Goal: Browse casually

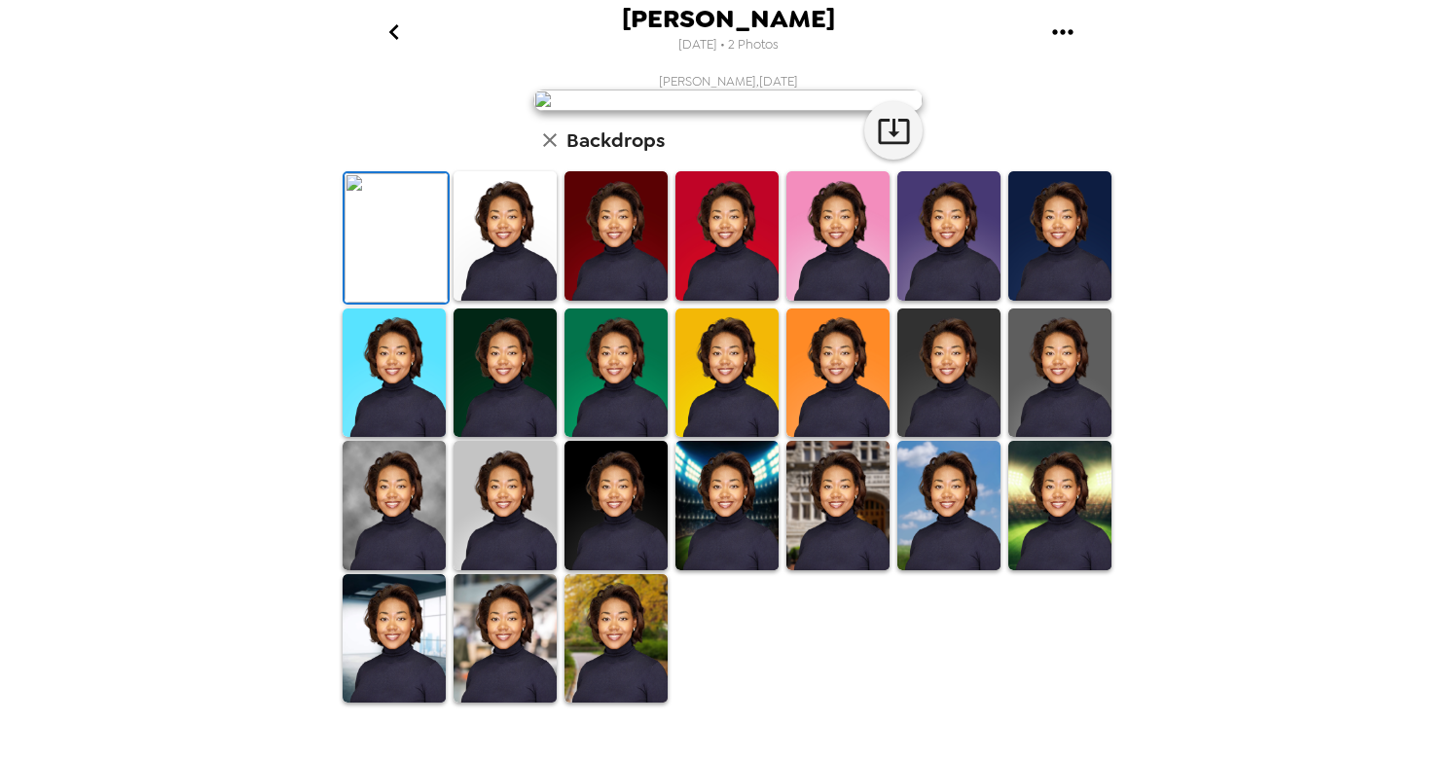
click at [494, 301] on img at bounding box center [505, 235] width 103 height 129
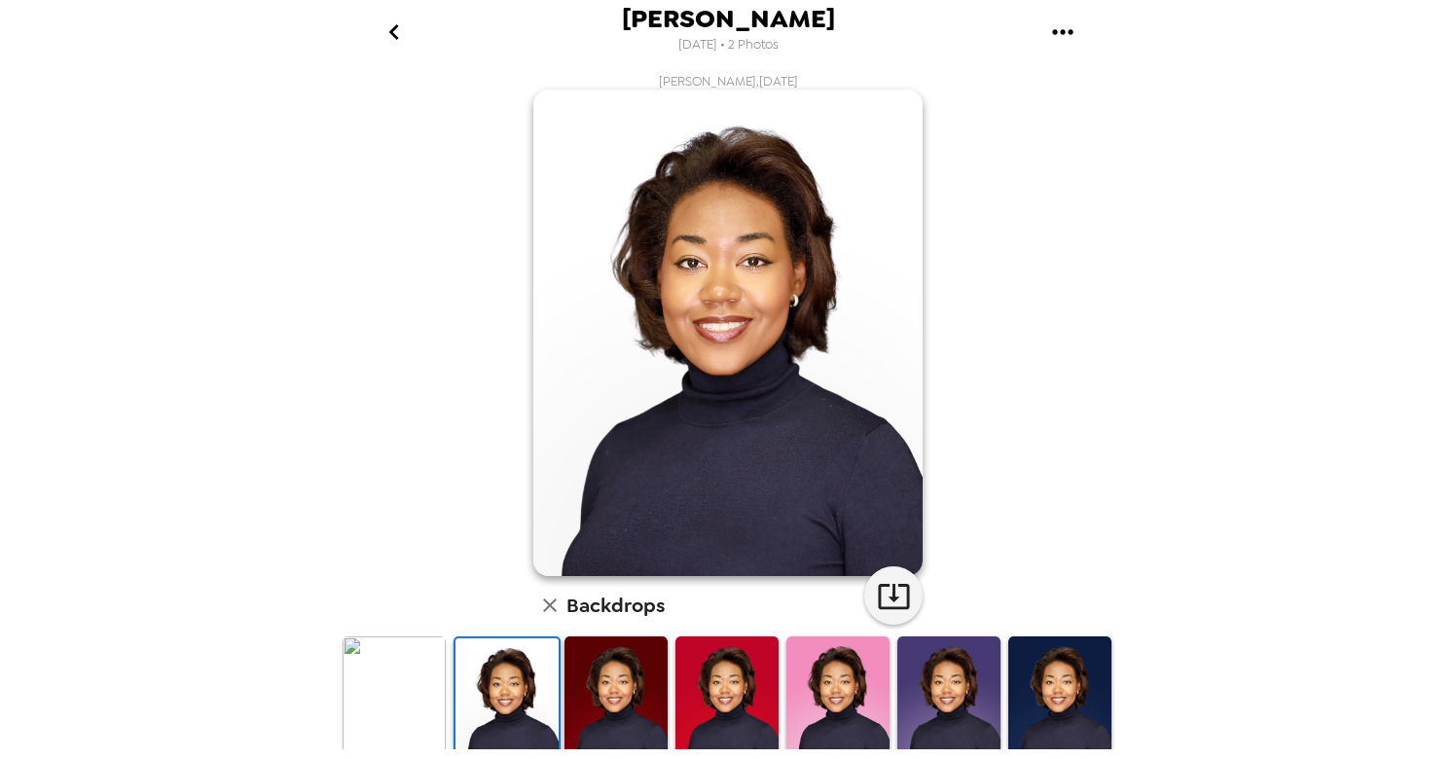
click at [640, 682] on img at bounding box center [616, 701] width 103 height 129
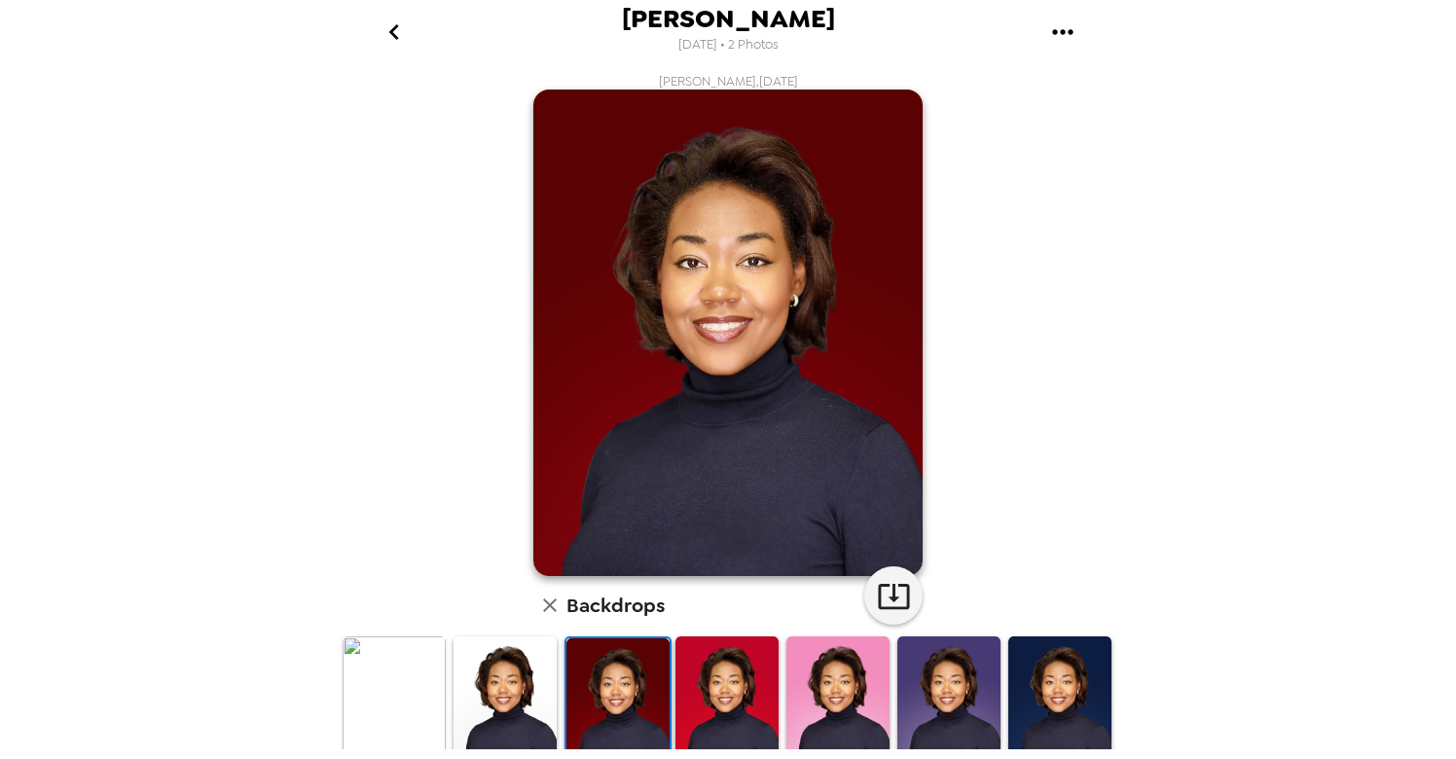
click at [751, 694] on img at bounding box center [727, 701] width 103 height 129
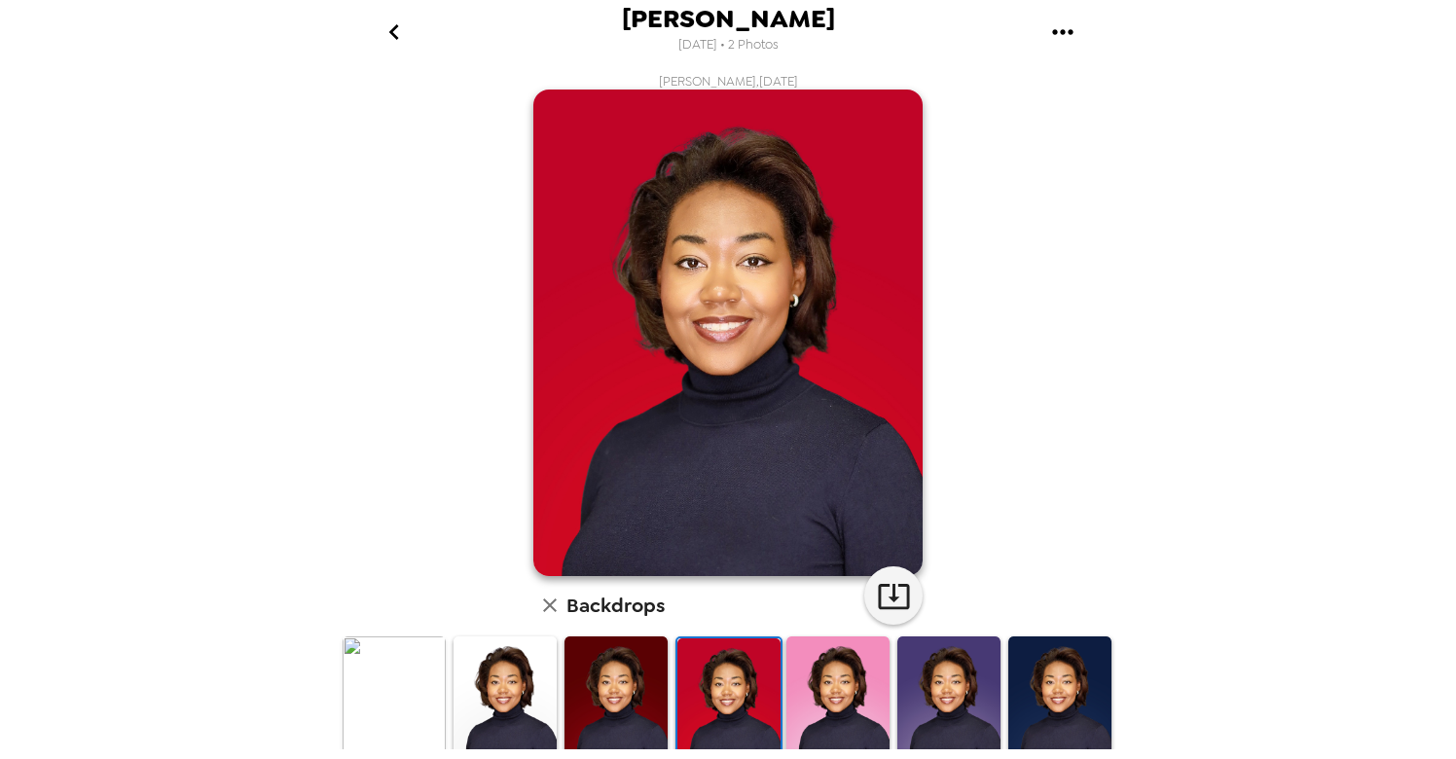
click at [869, 677] on img at bounding box center [838, 701] width 103 height 129
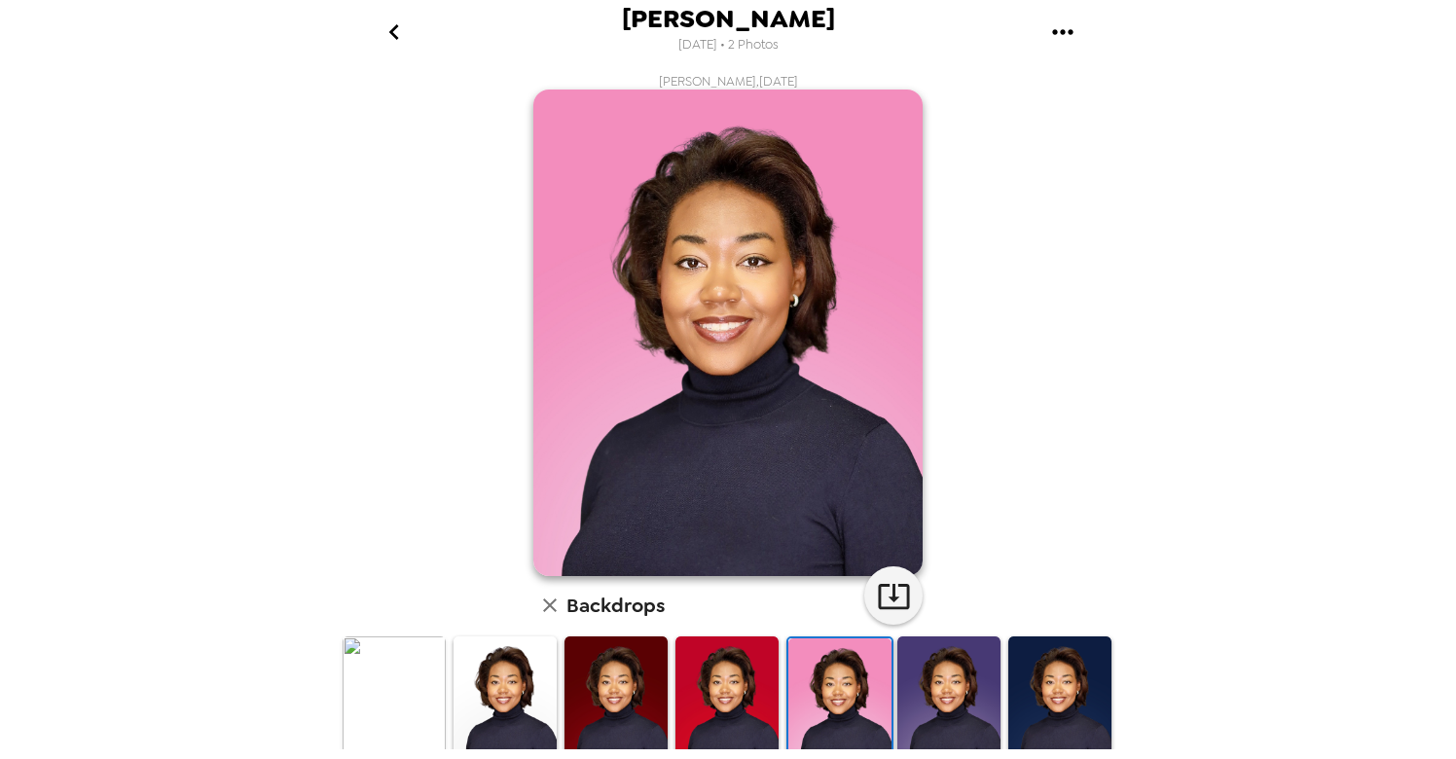
click at [954, 678] on img at bounding box center [949, 701] width 103 height 129
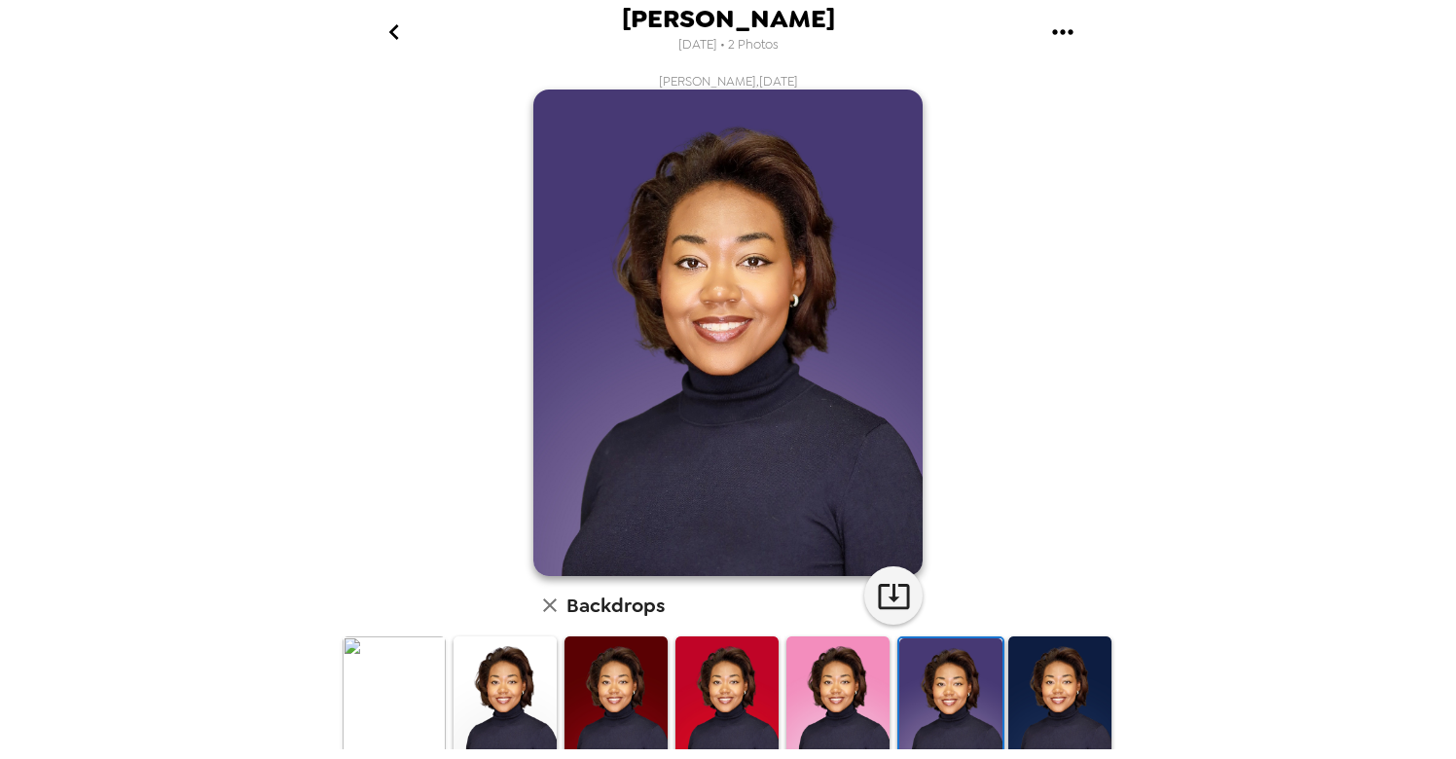
click at [1045, 679] on img at bounding box center [1060, 701] width 103 height 129
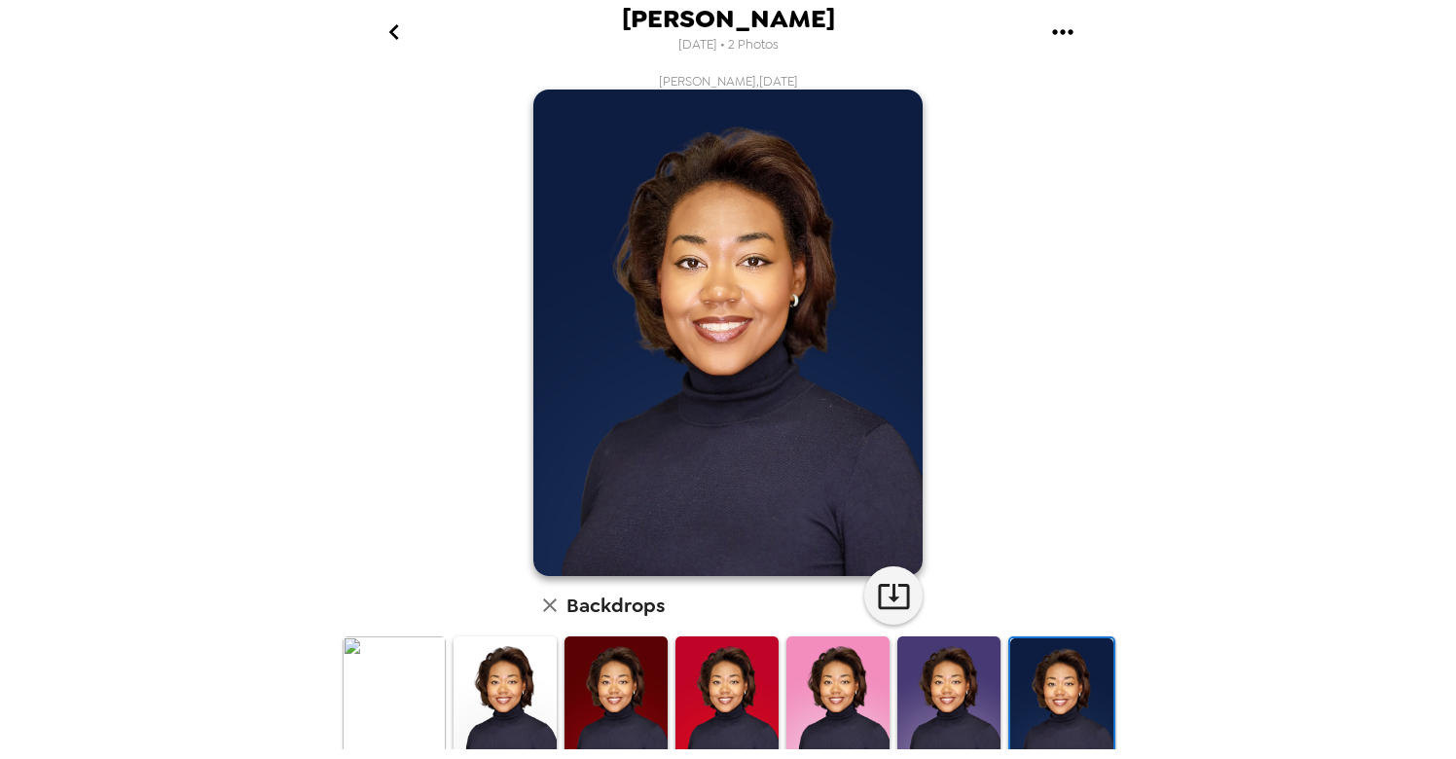
click at [857, 693] on img at bounding box center [838, 701] width 103 height 129
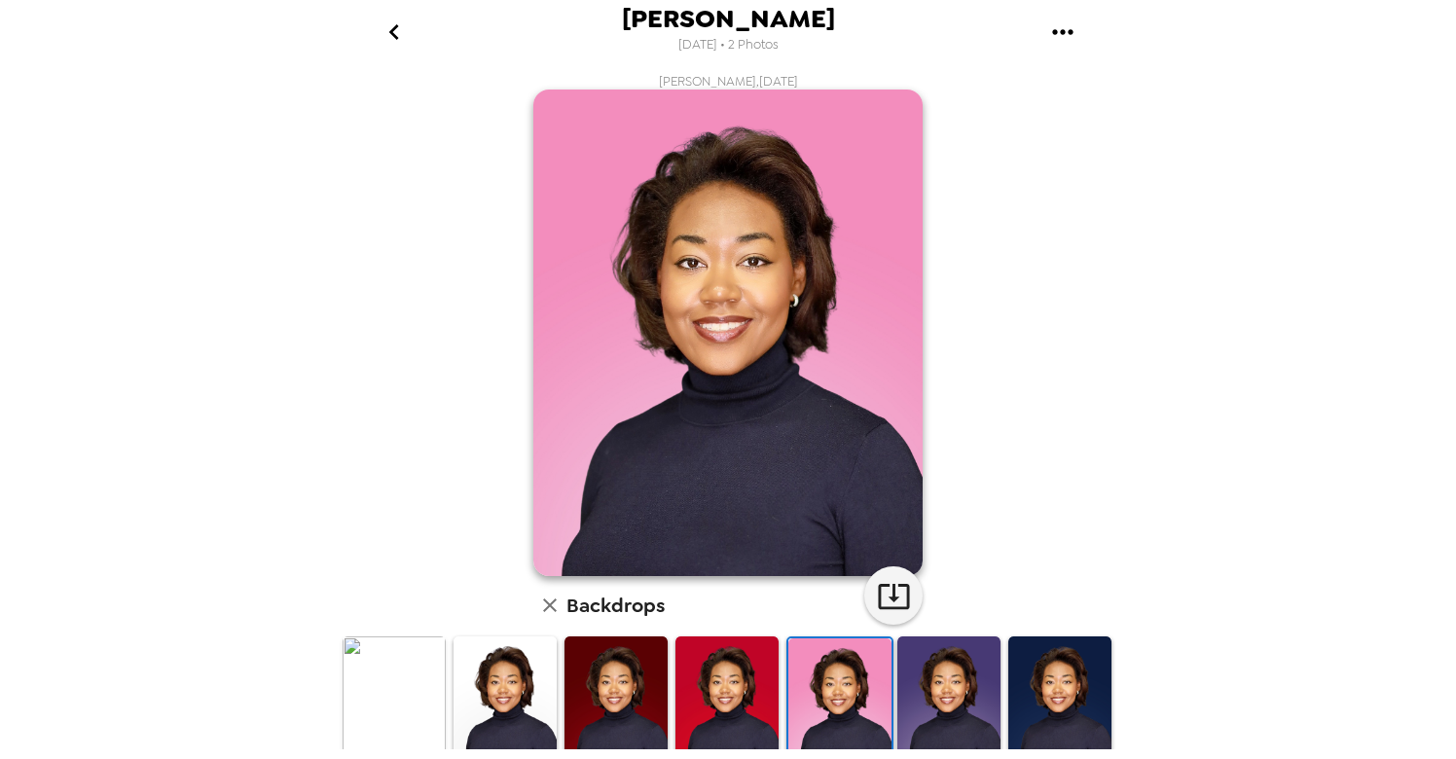
click at [936, 697] on img at bounding box center [949, 701] width 103 height 129
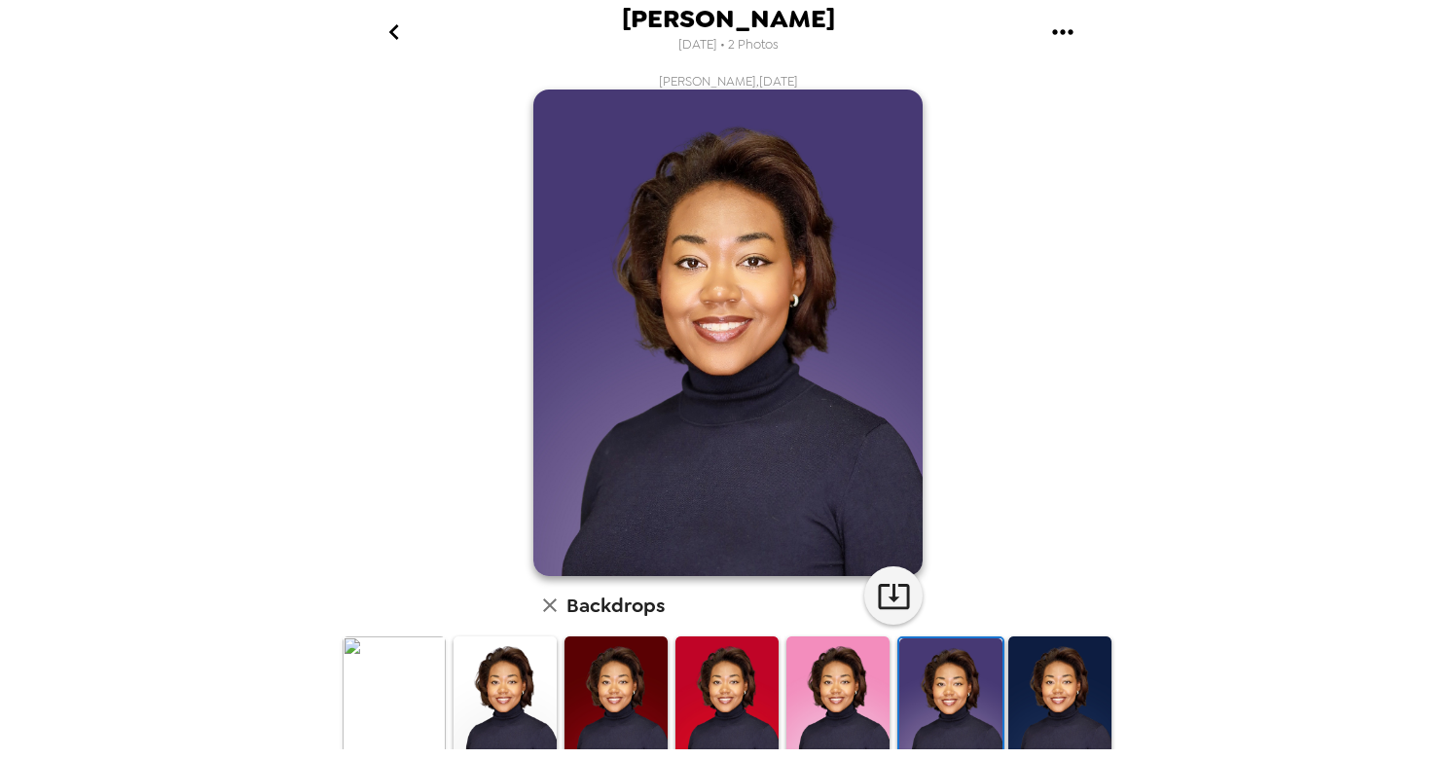
click at [1082, 686] on img at bounding box center [1060, 701] width 103 height 129
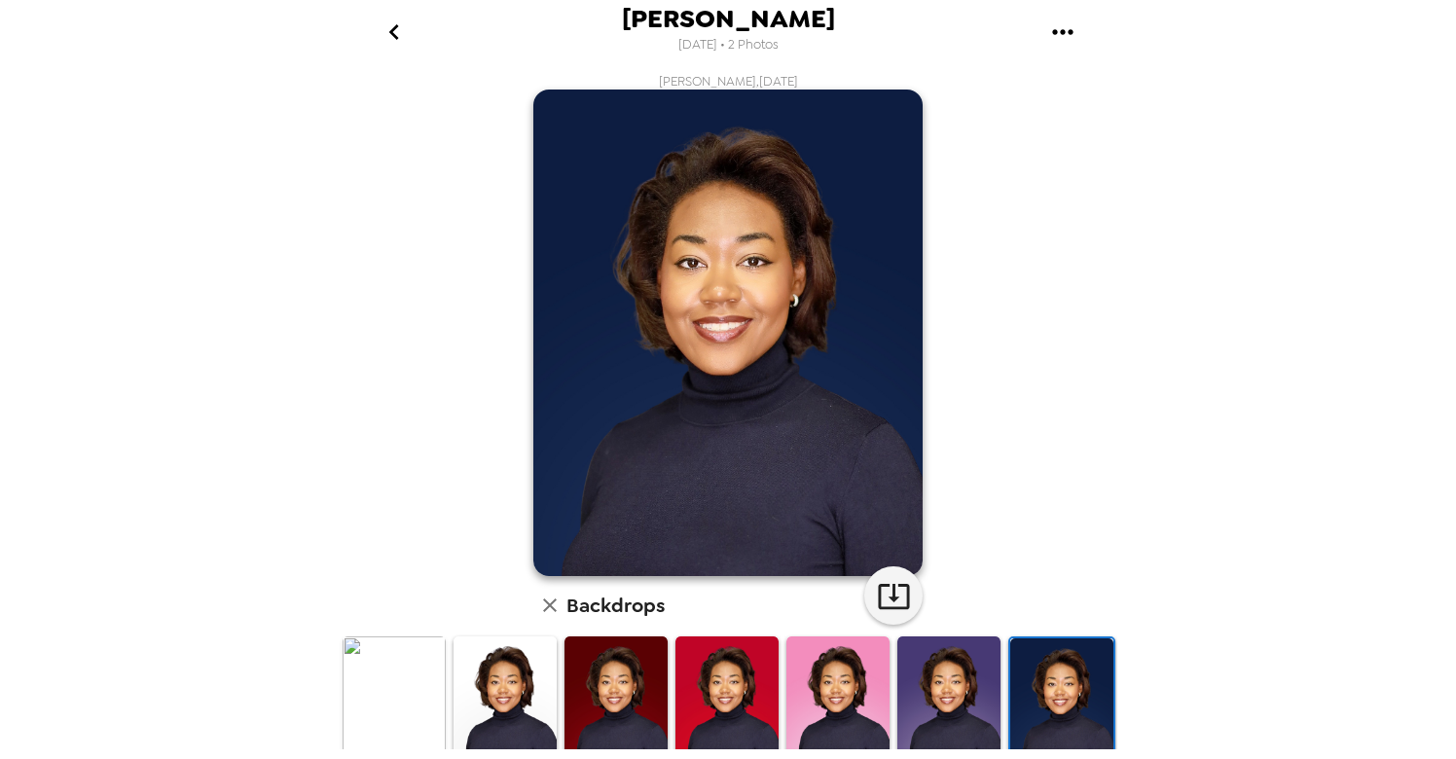
click at [753, 704] on img at bounding box center [727, 701] width 103 height 129
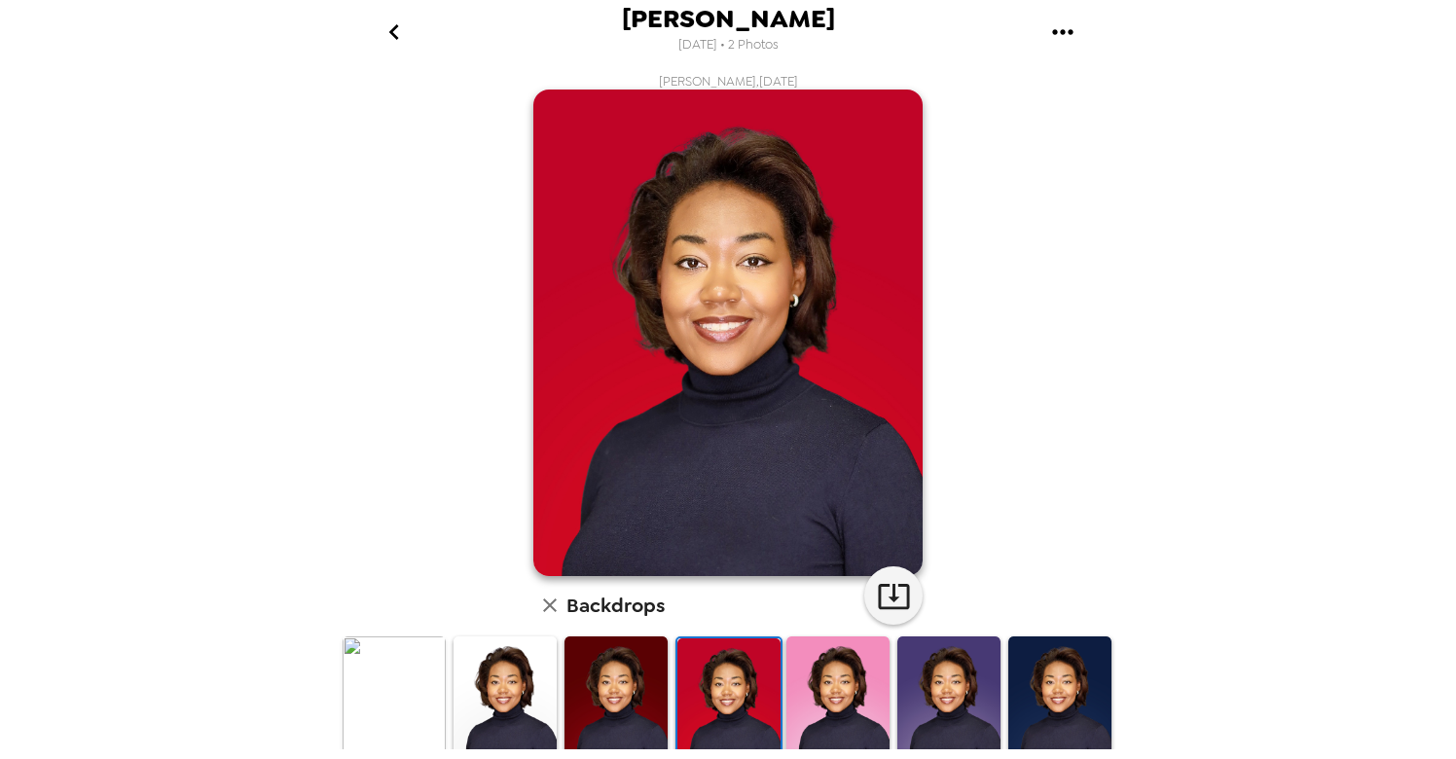
click at [838, 691] on img at bounding box center [838, 701] width 103 height 129
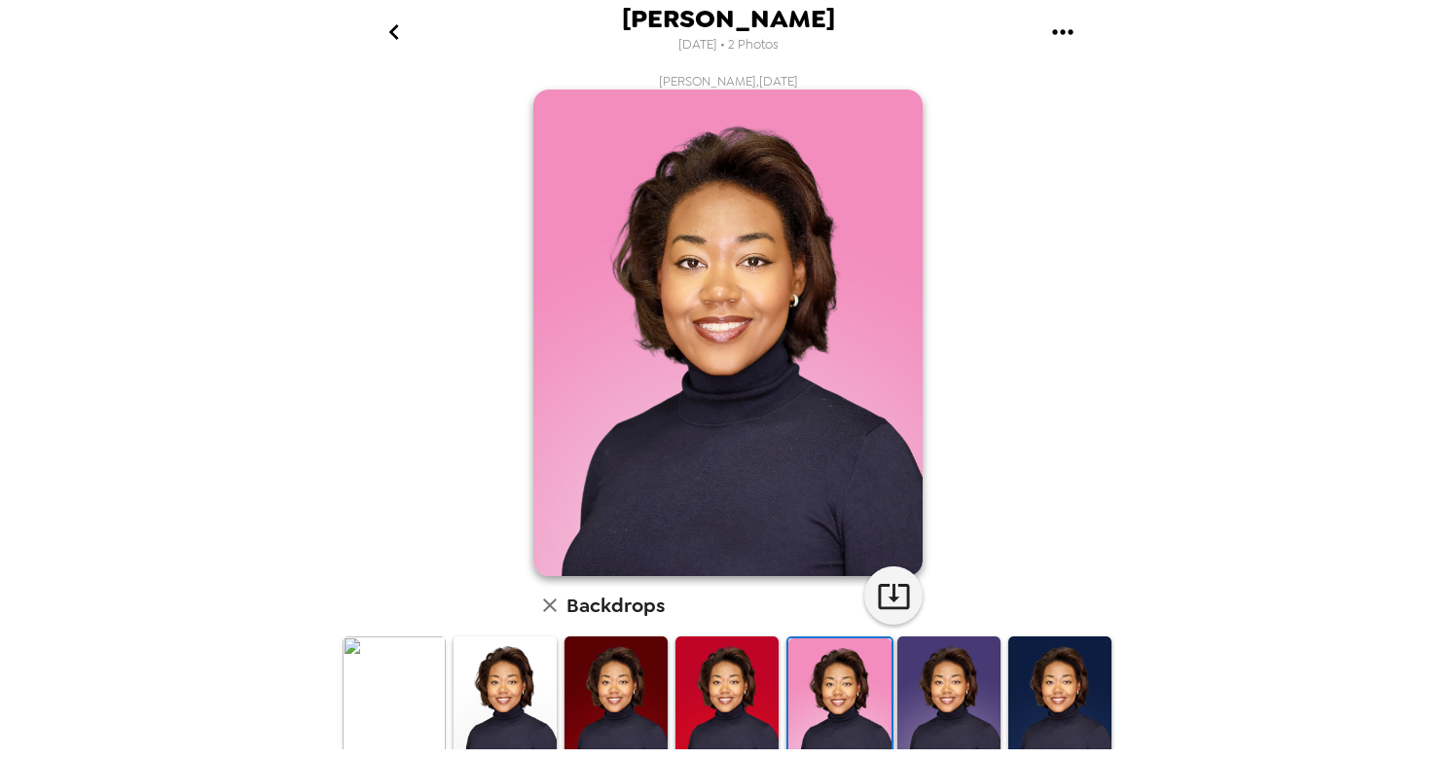
click at [939, 700] on img at bounding box center [949, 701] width 103 height 129
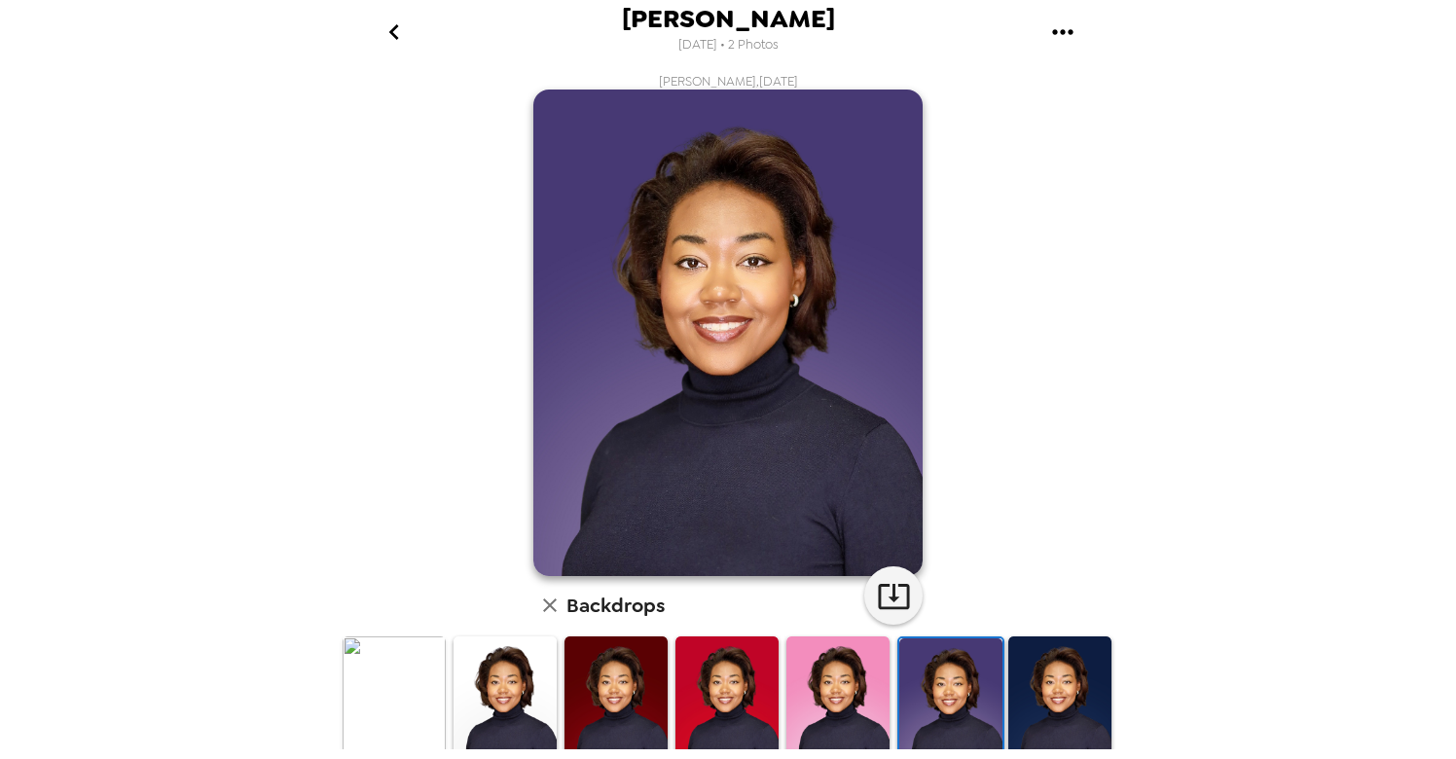
click at [1058, 702] on img at bounding box center [1060, 701] width 103 height 129
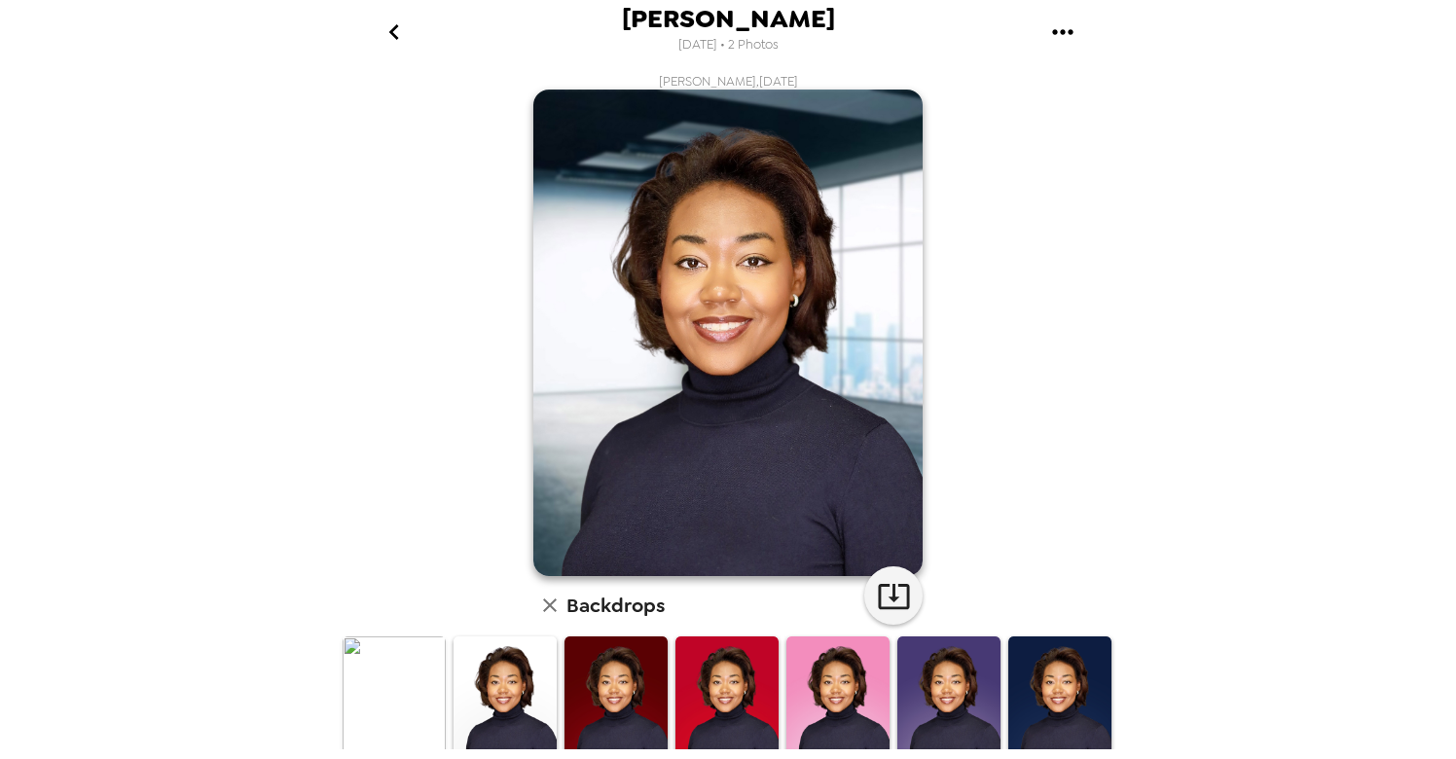
click at [1062, 654] on img at bounding box center [1060, 701] width 103 height 129
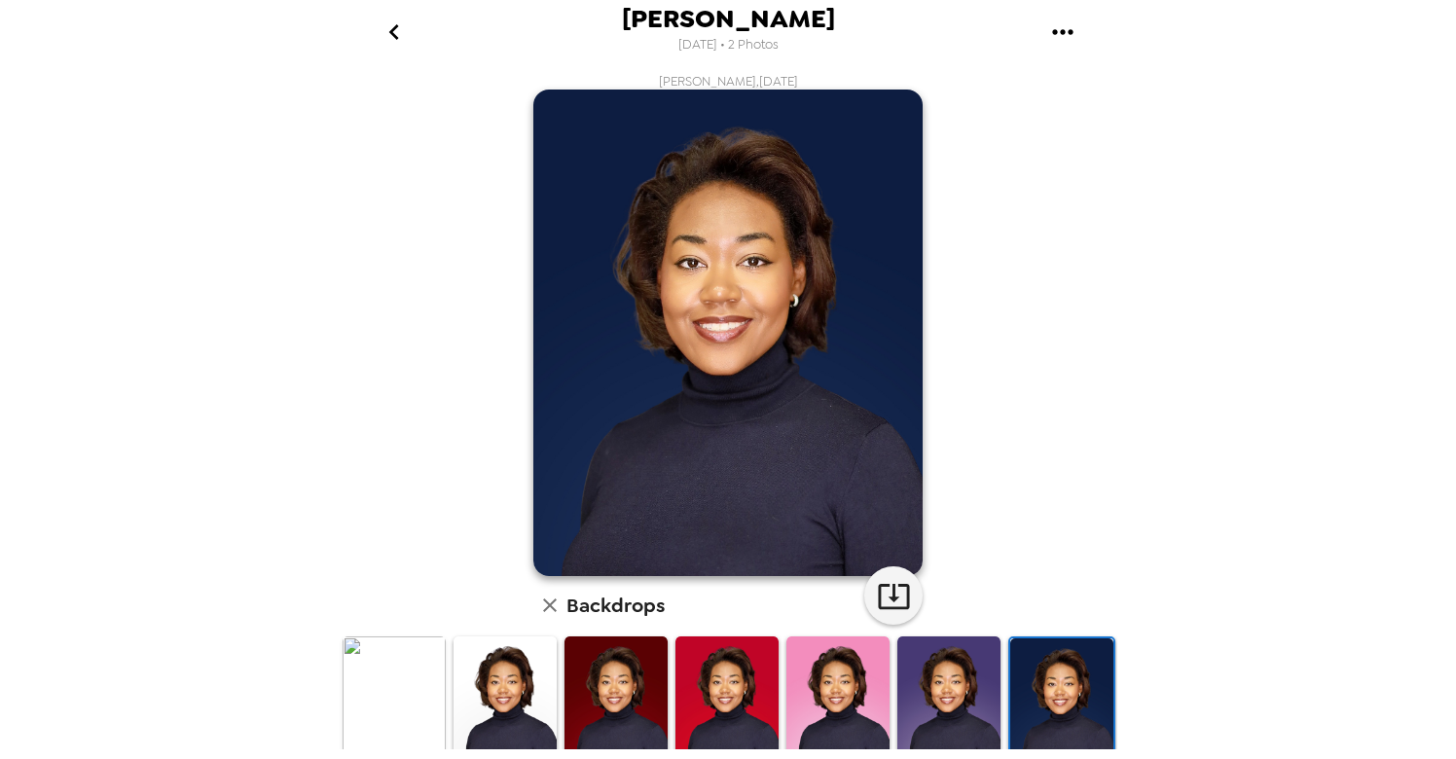
click at [965, 673] on img at bounding box center [949, 701] width 103 height 129
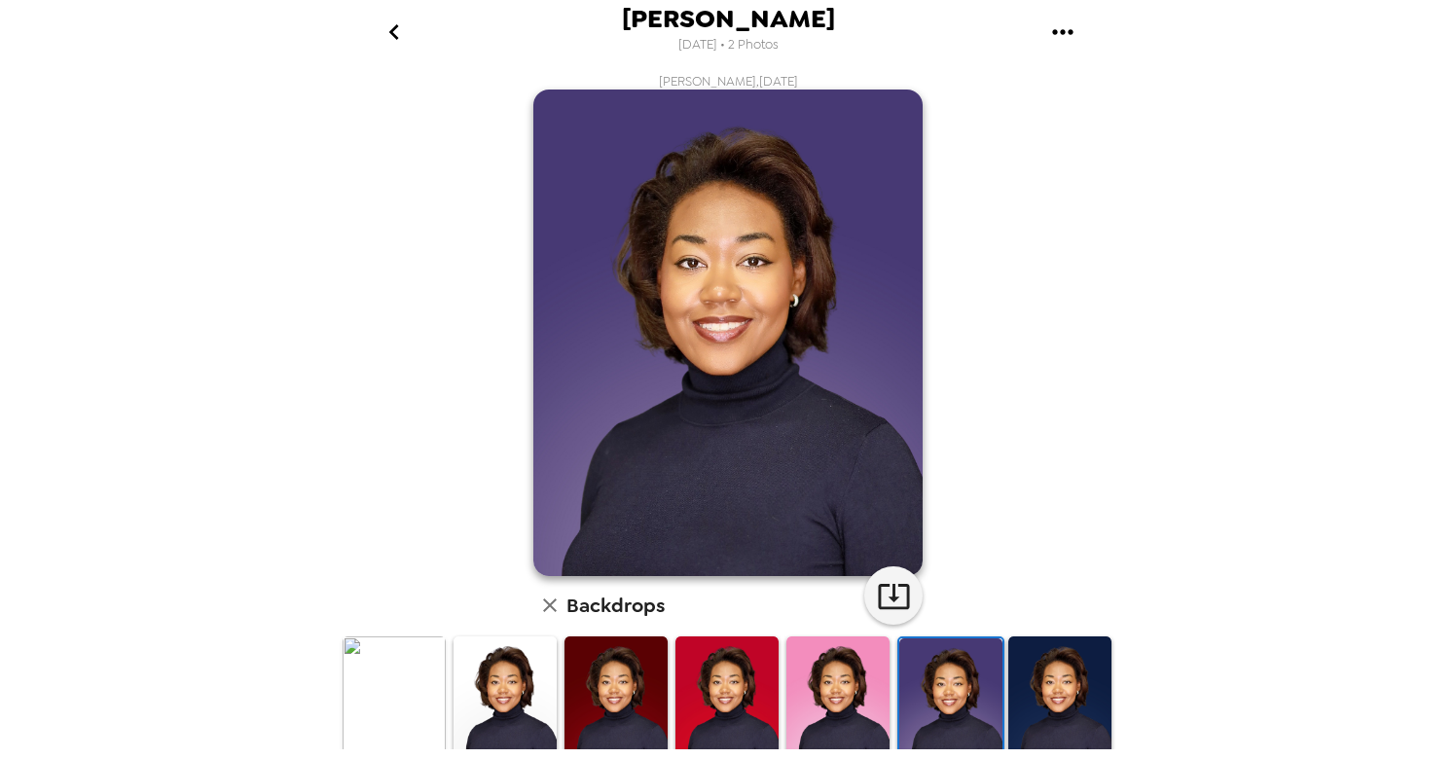
click at [853, 689] on img at bounding box center [838, 701] width 103 height 129
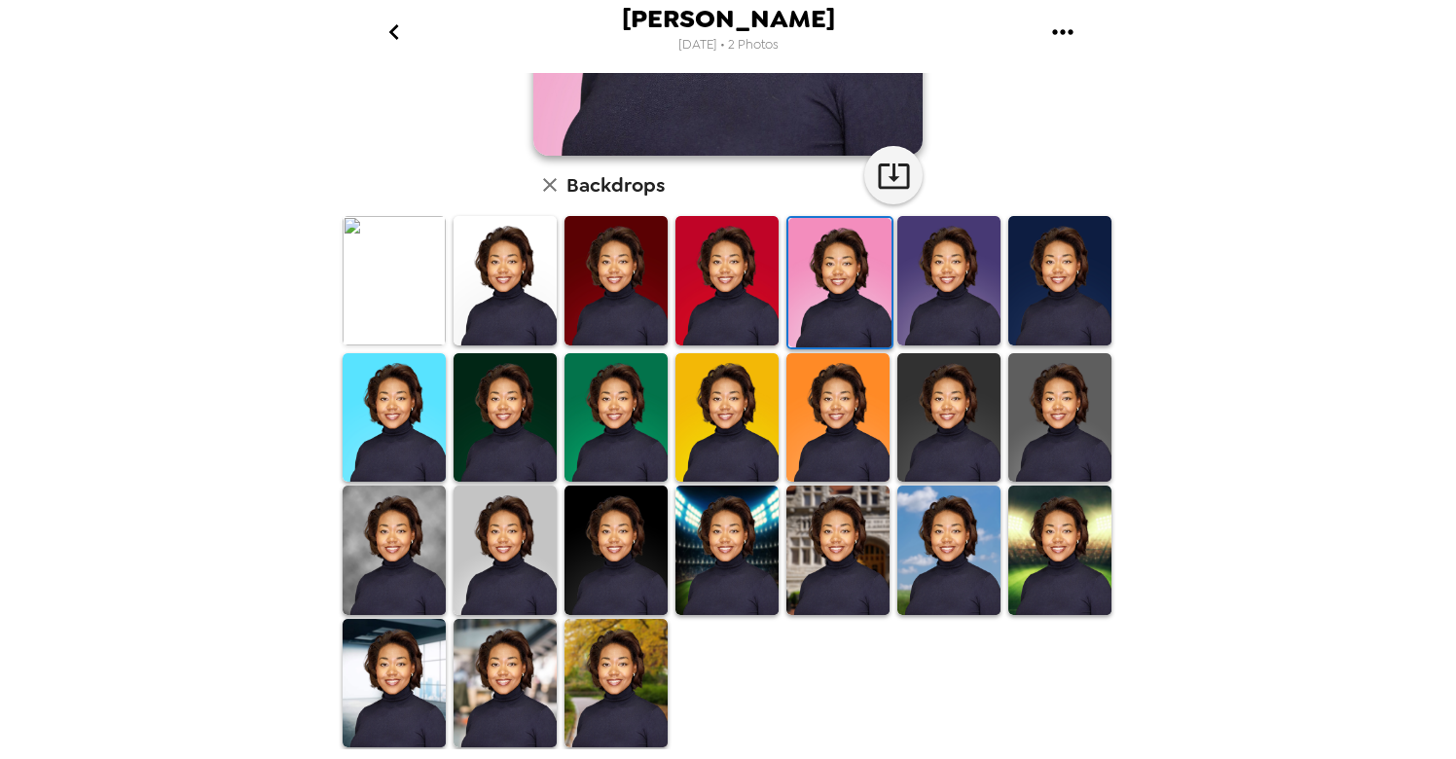
click at [625, 283] on img at bounding box center [616, 280] width 103 height 129
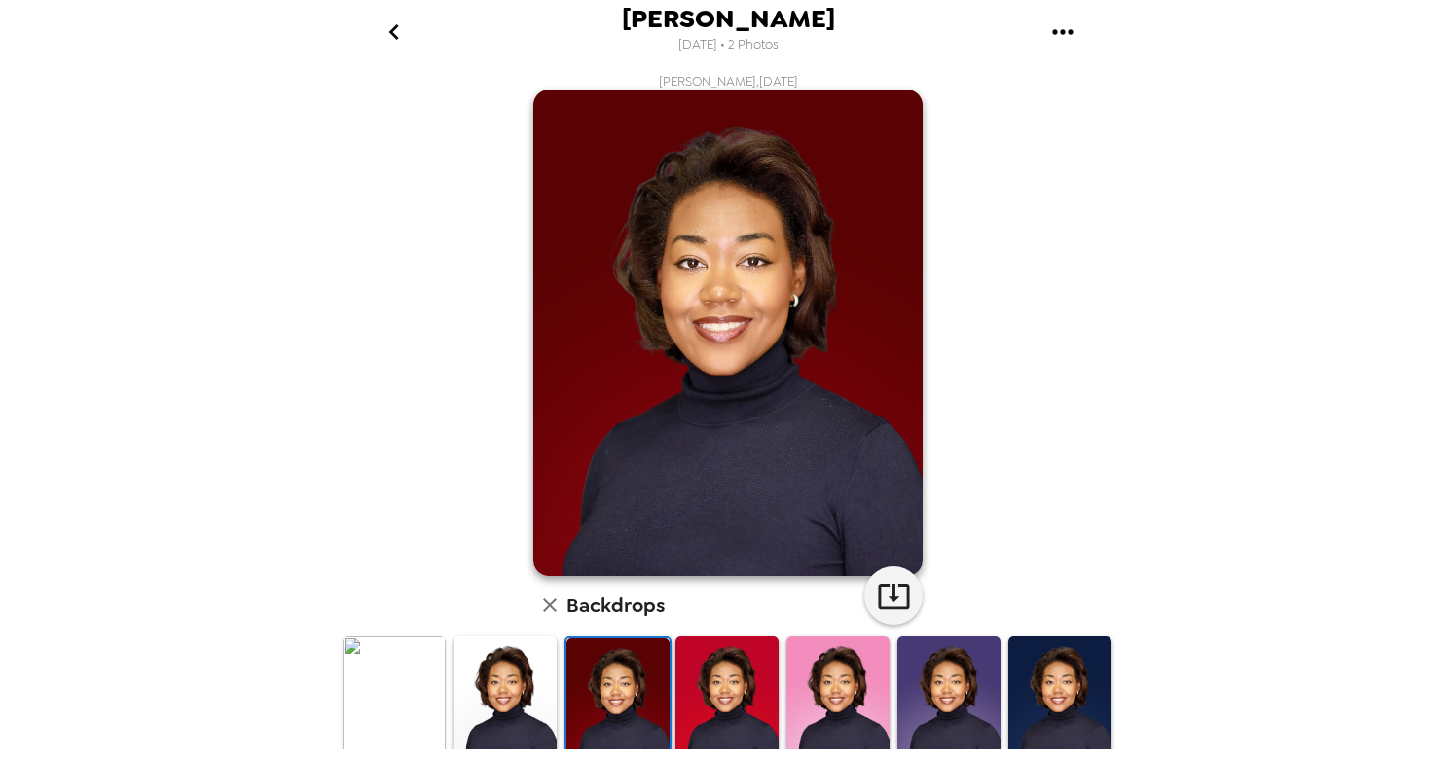
click at [751, 718] on img at bounding box center [727, 701] width 103 height 129
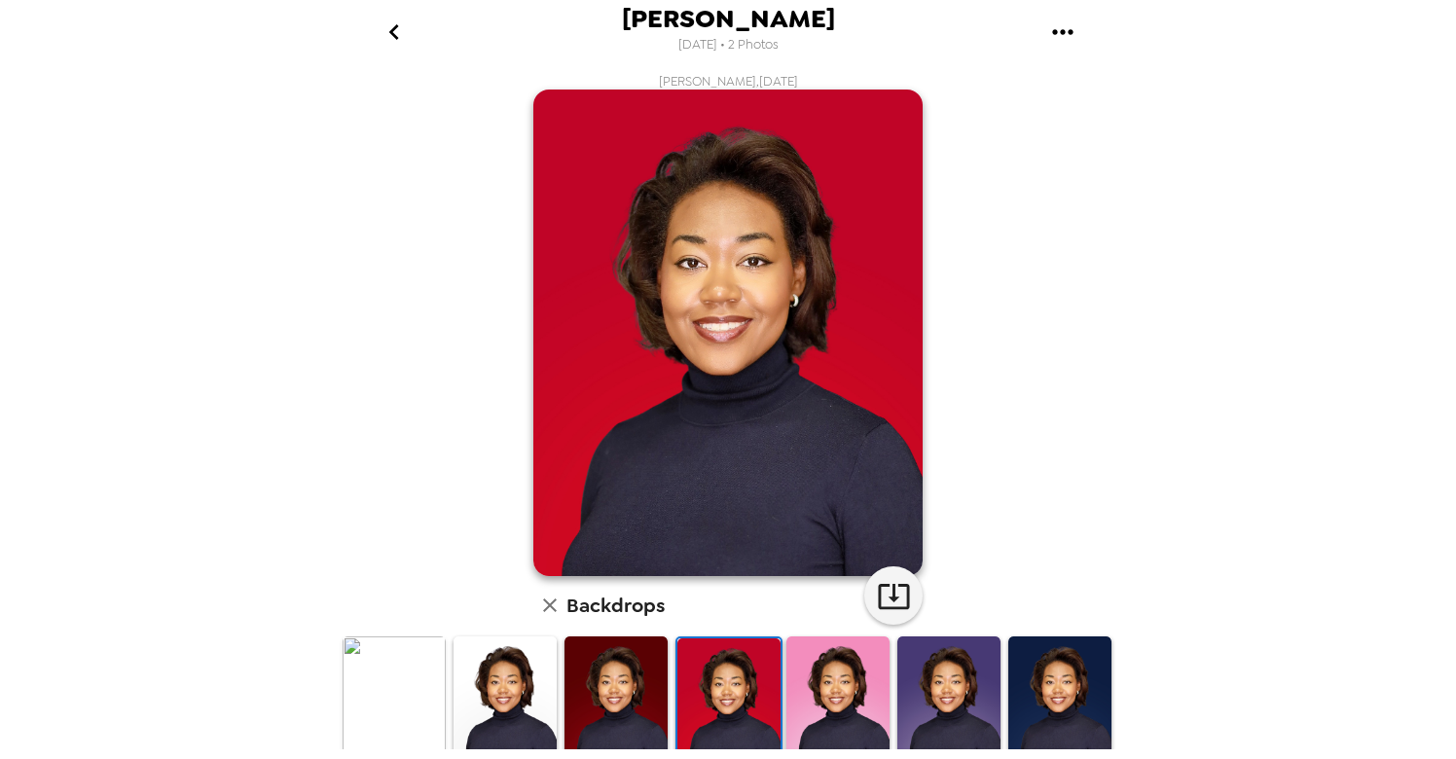
click at [643, 678] on img at bounding box center [616, 701] width 103 height 129
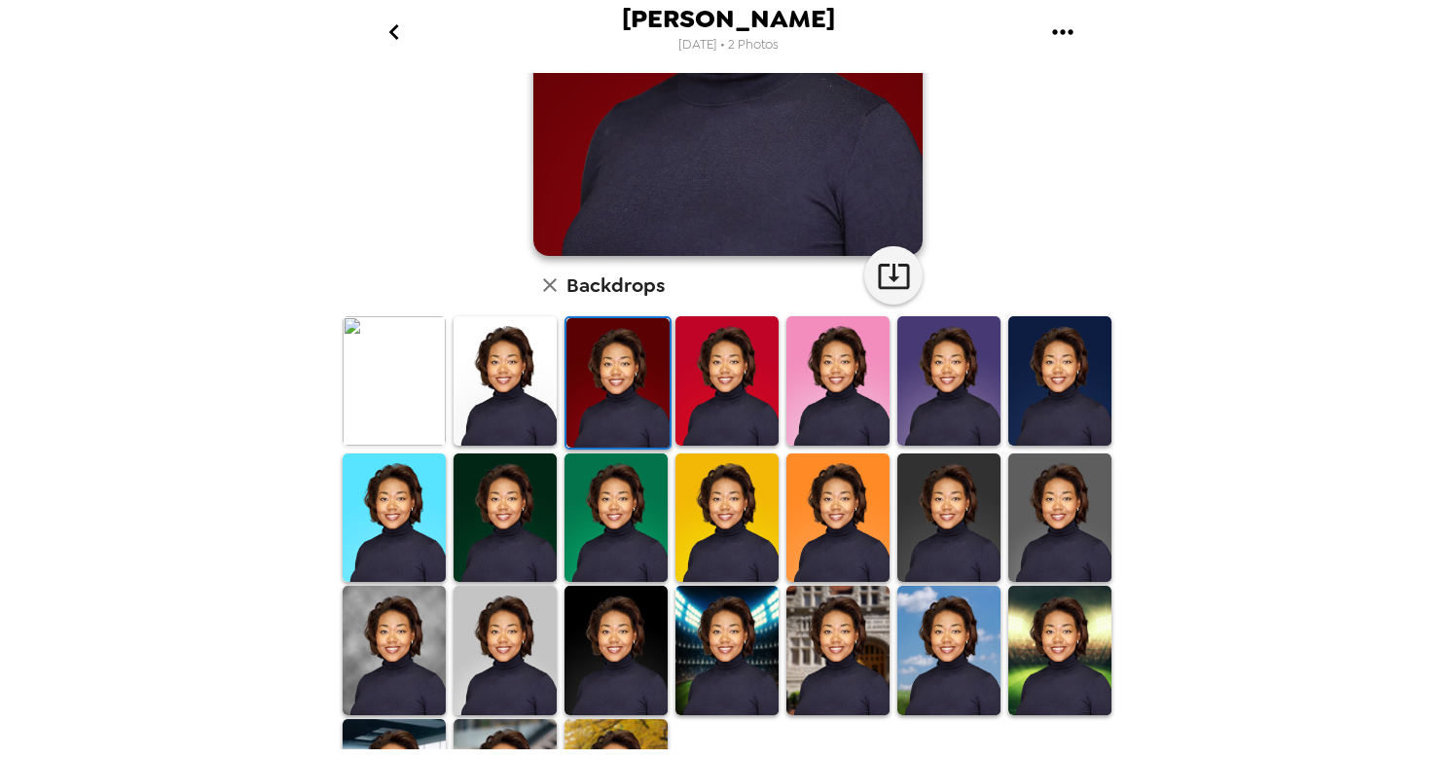
scroll to position [382, 0]
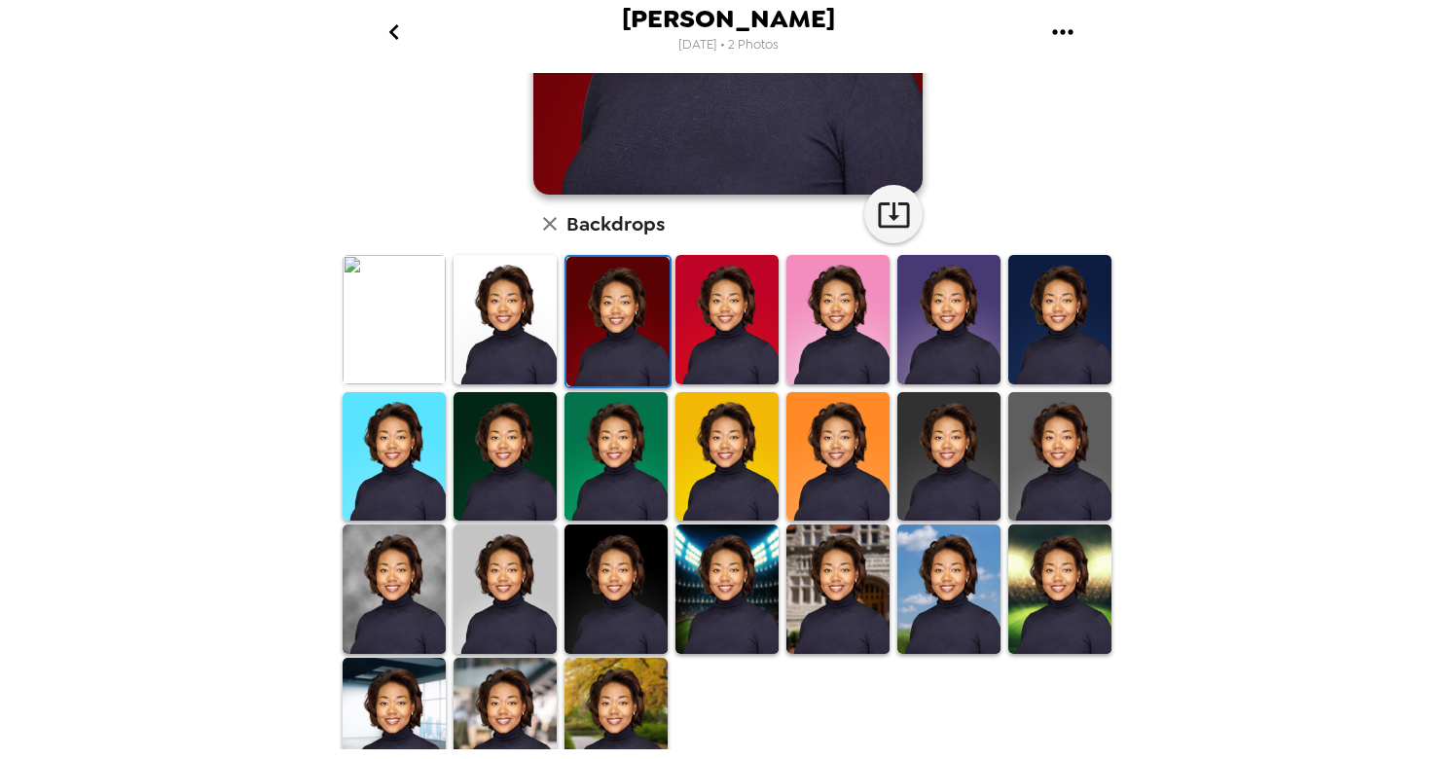
click at [590, 452] on img at bounding box center [616, 456] width 103 height 129
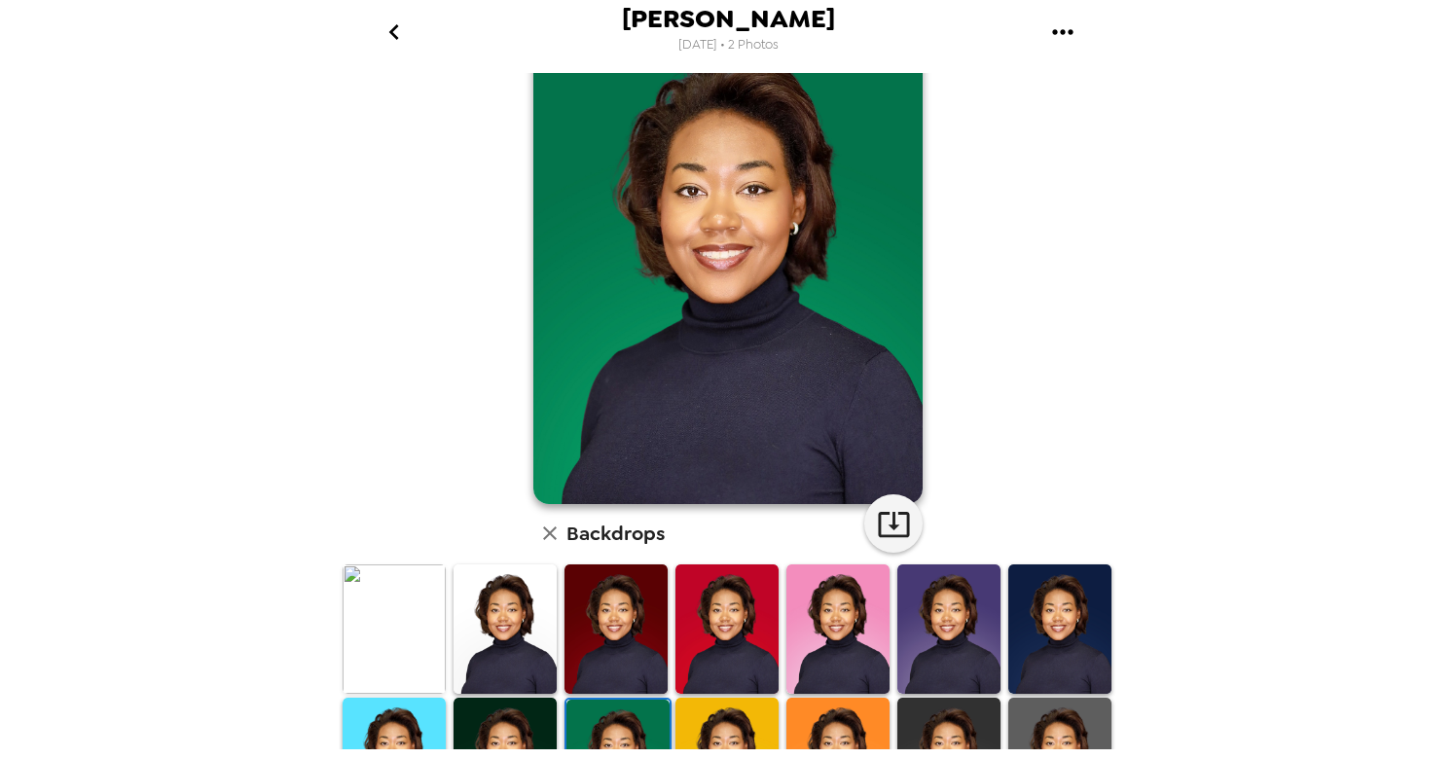
scroll to position [71, 0]
click at [517, 721] on img at bounding box center [505, 763] width 103 height 129
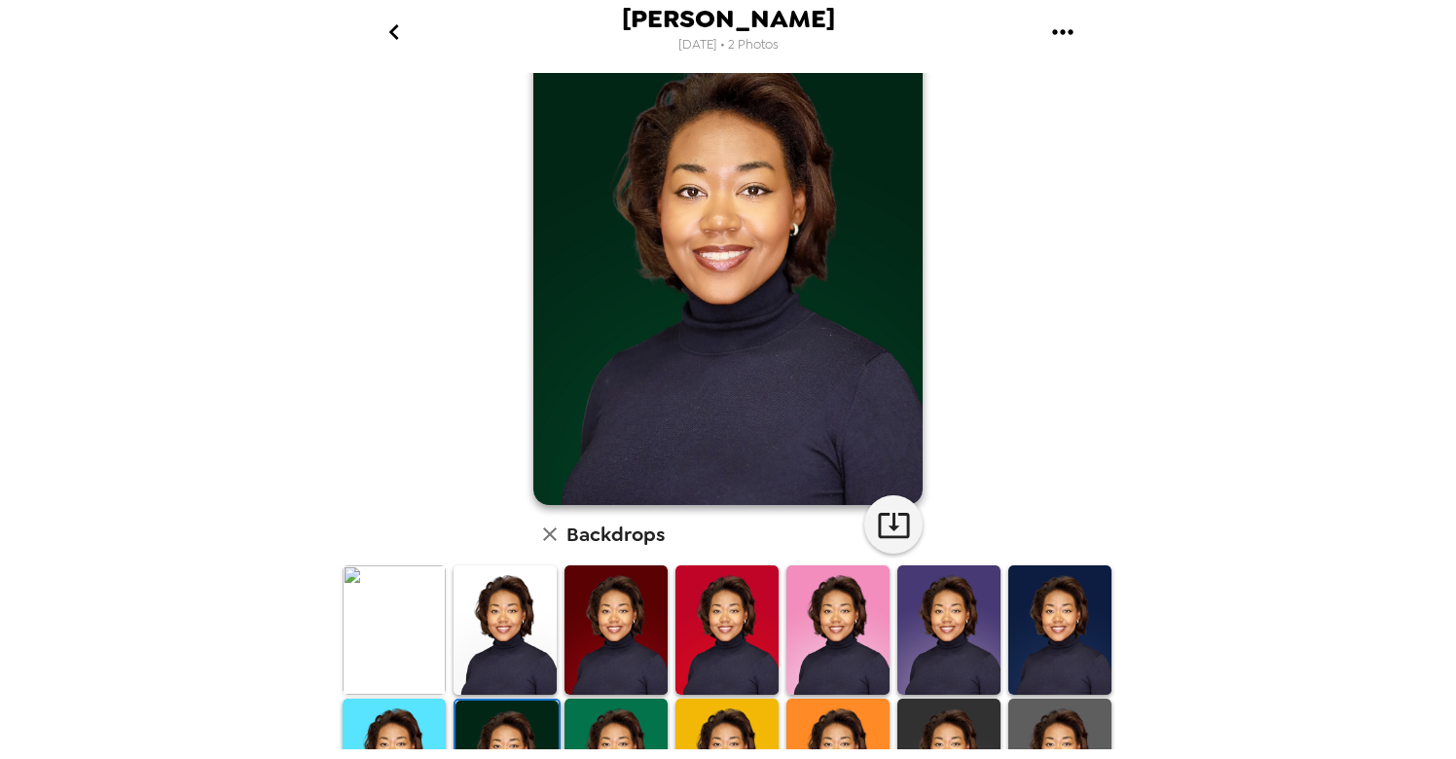
click at [651, 716] on img at bounding box center [616, 763] width 103 height 129
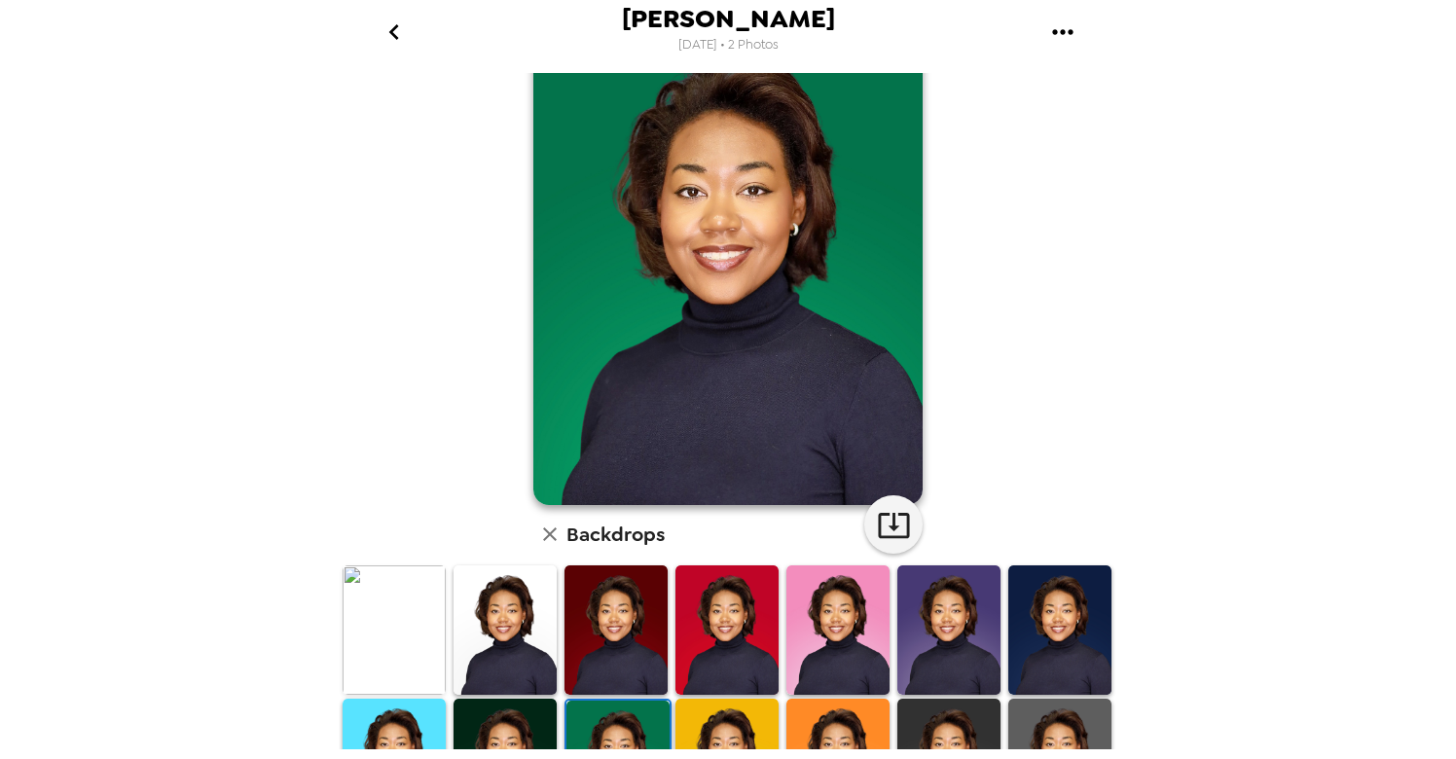
click at [851, 727] on img at bounding box center [838, 763] width 103 height 129
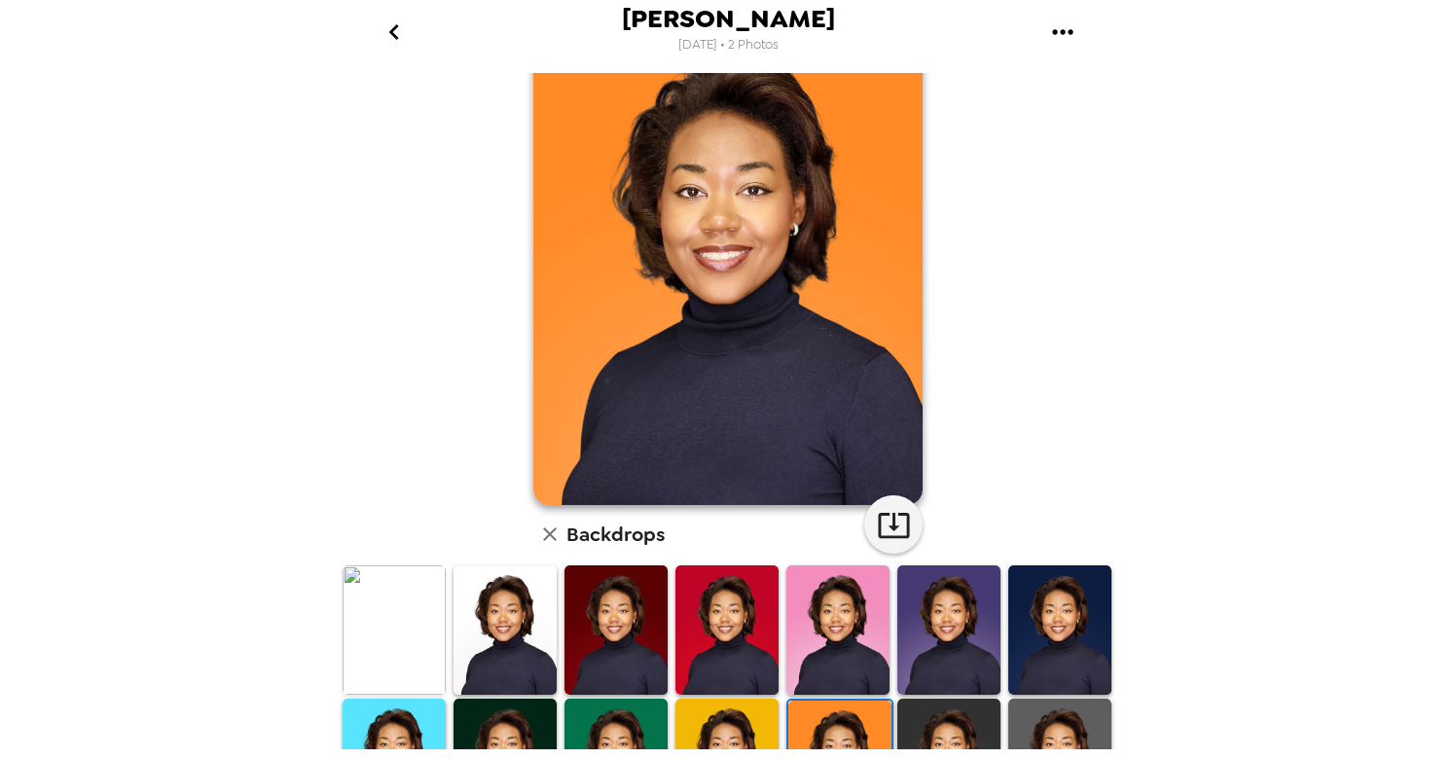
click at [718, 728] on img at bounding box center [727, 763] width 103 height 129
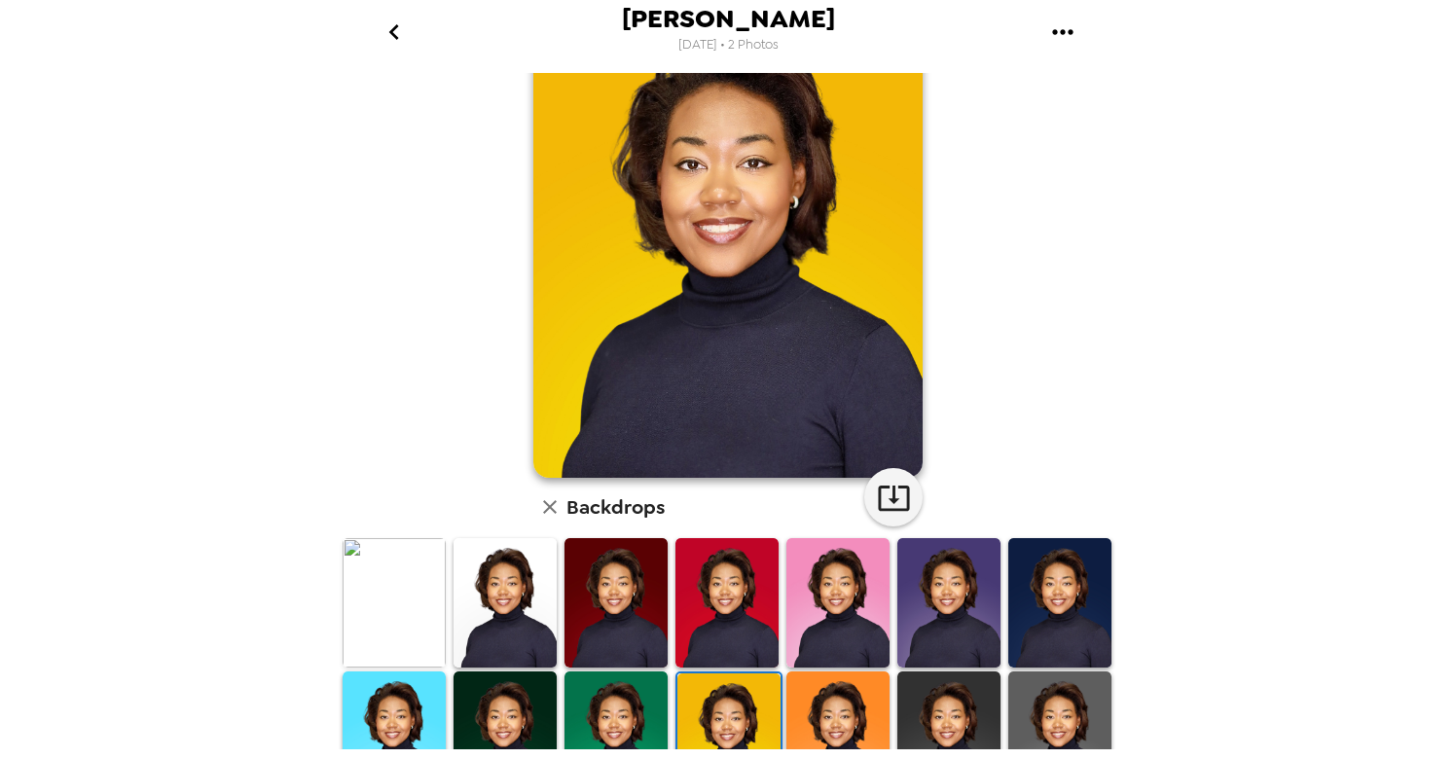
scroll to position [130, 0]
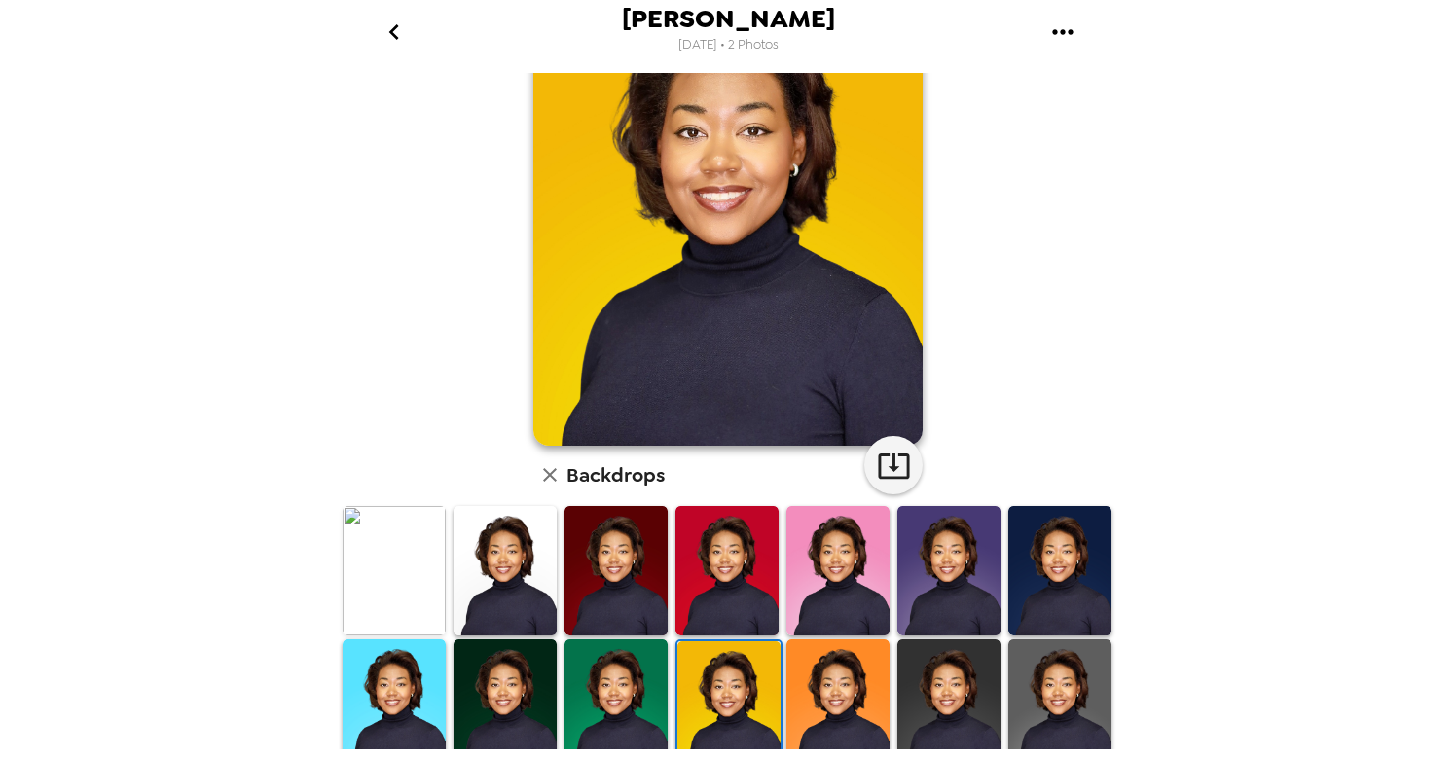
click at [863, 684] on img at bounding box center [838, 704] width 103 height 129
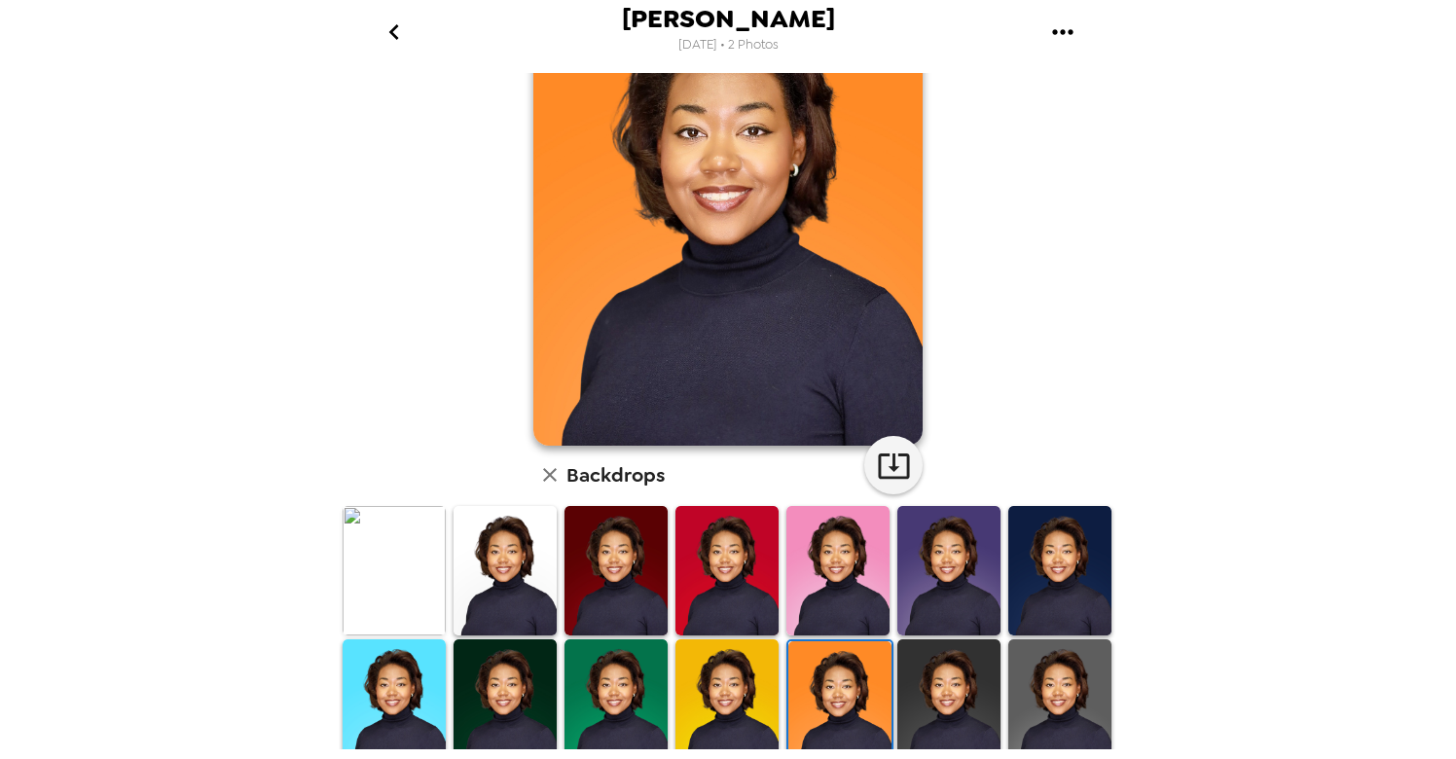
click at [727, 691] on img at bounding box center [727, 704] width 103 height 129
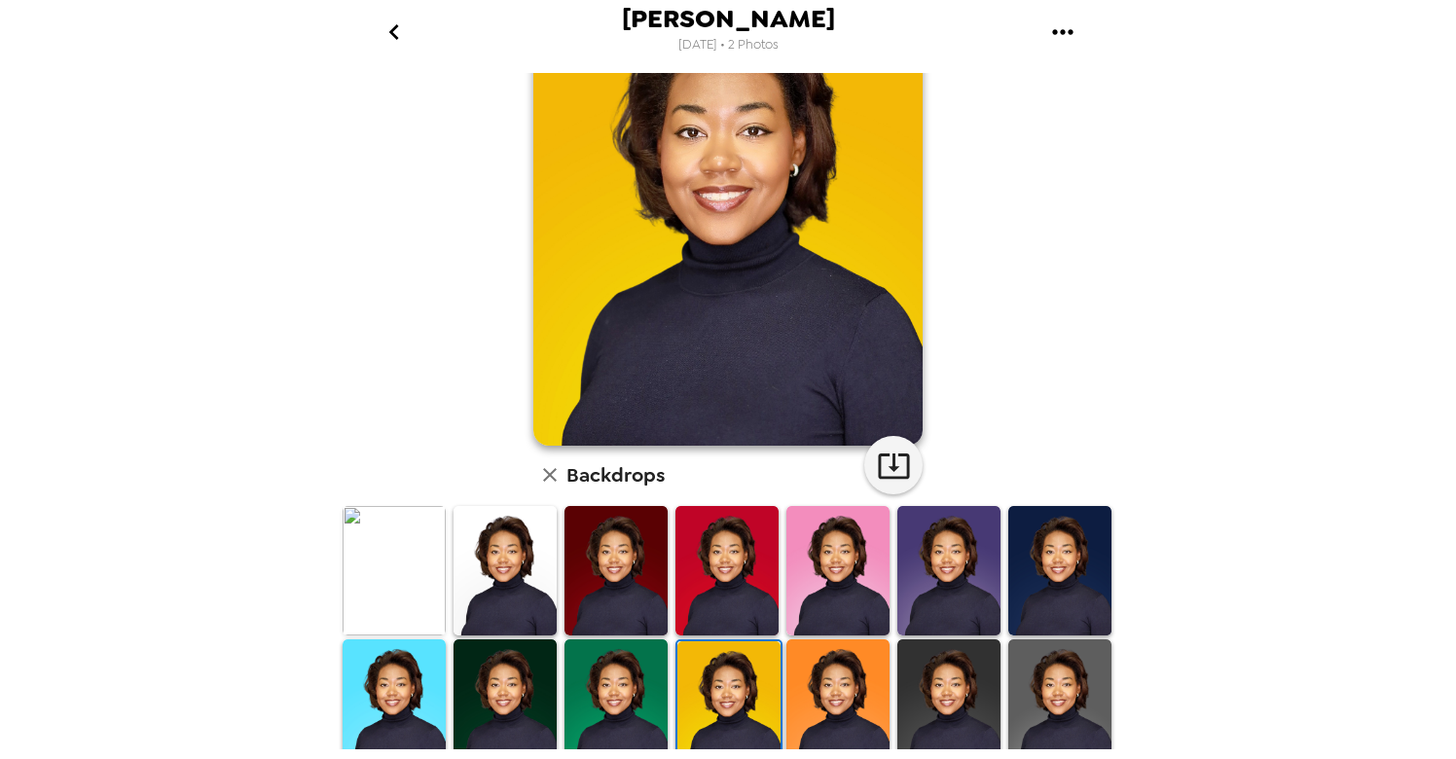
click at [852, 678] on img at bounding box center [838, 704] width 103 height 129
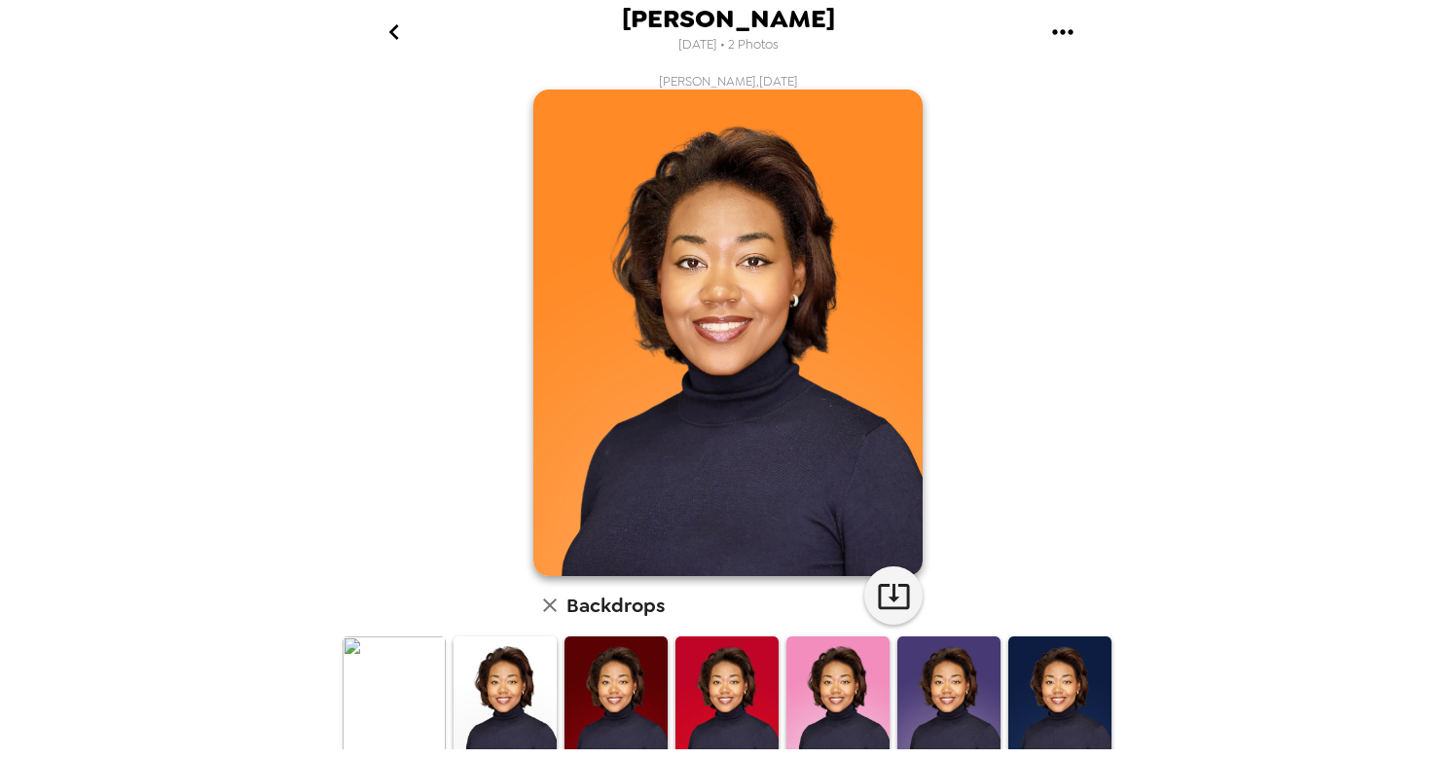
scroll to position [130, 0]
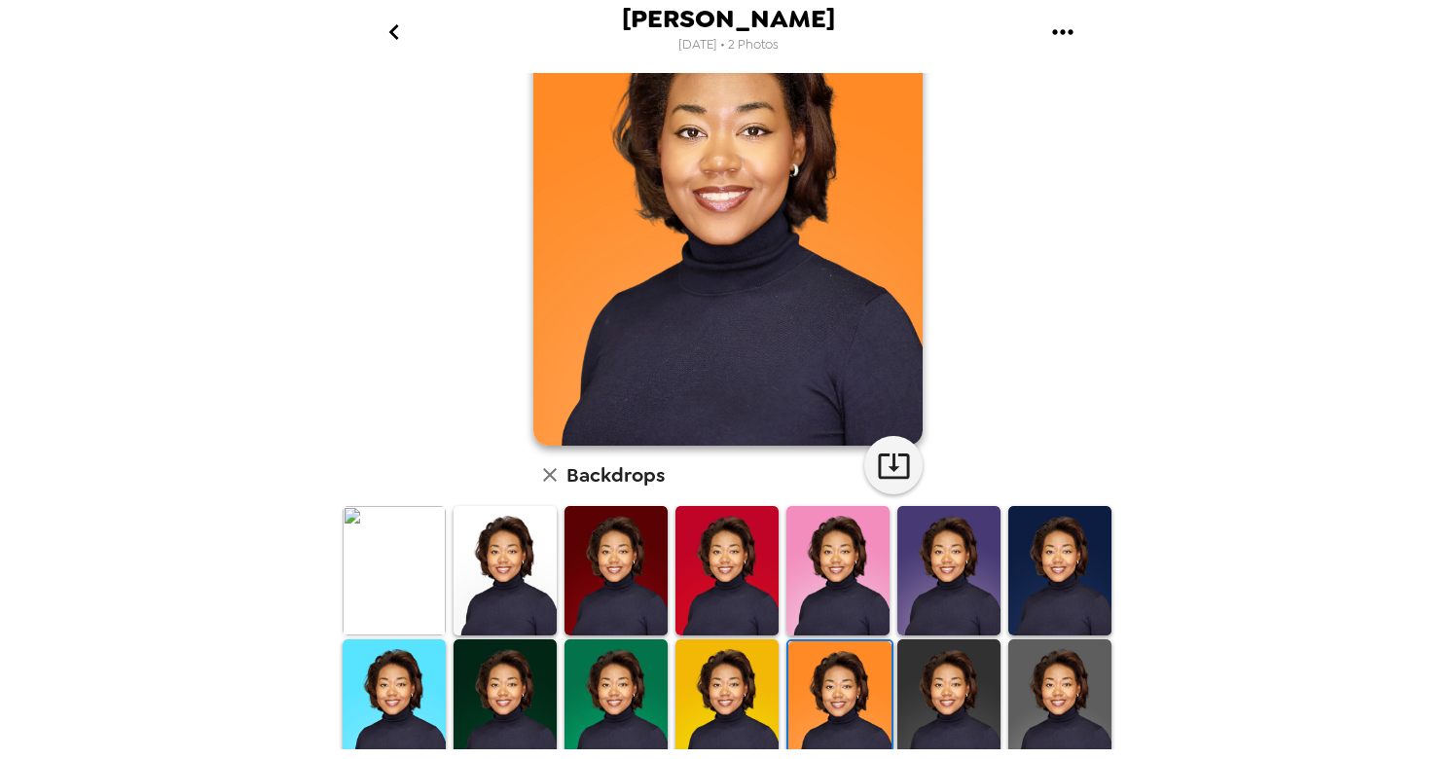
click at [935, 545] on img at bounding box center [949, 570] width 103 height 129
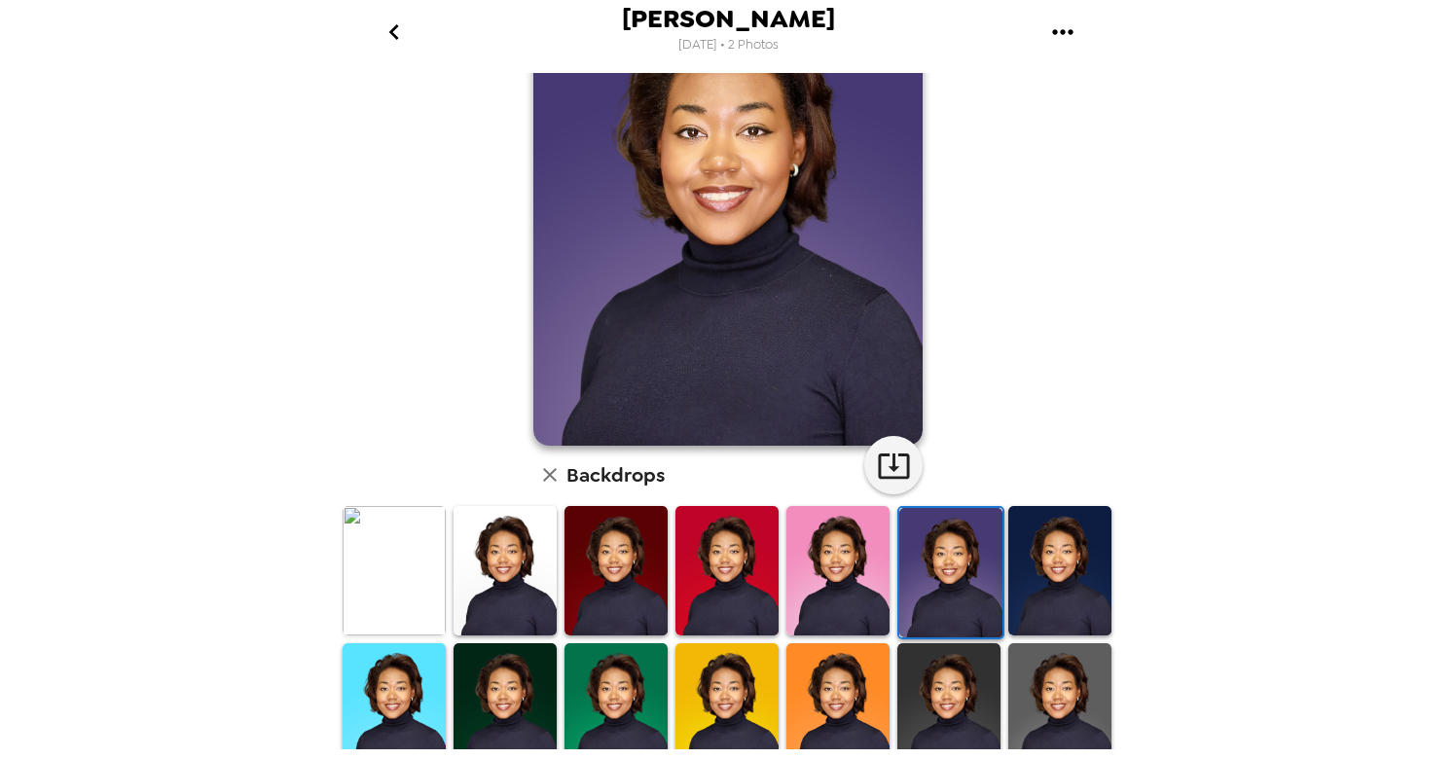
click at [721, 687] on img at bounding box center [727, 707] width 103 height 129
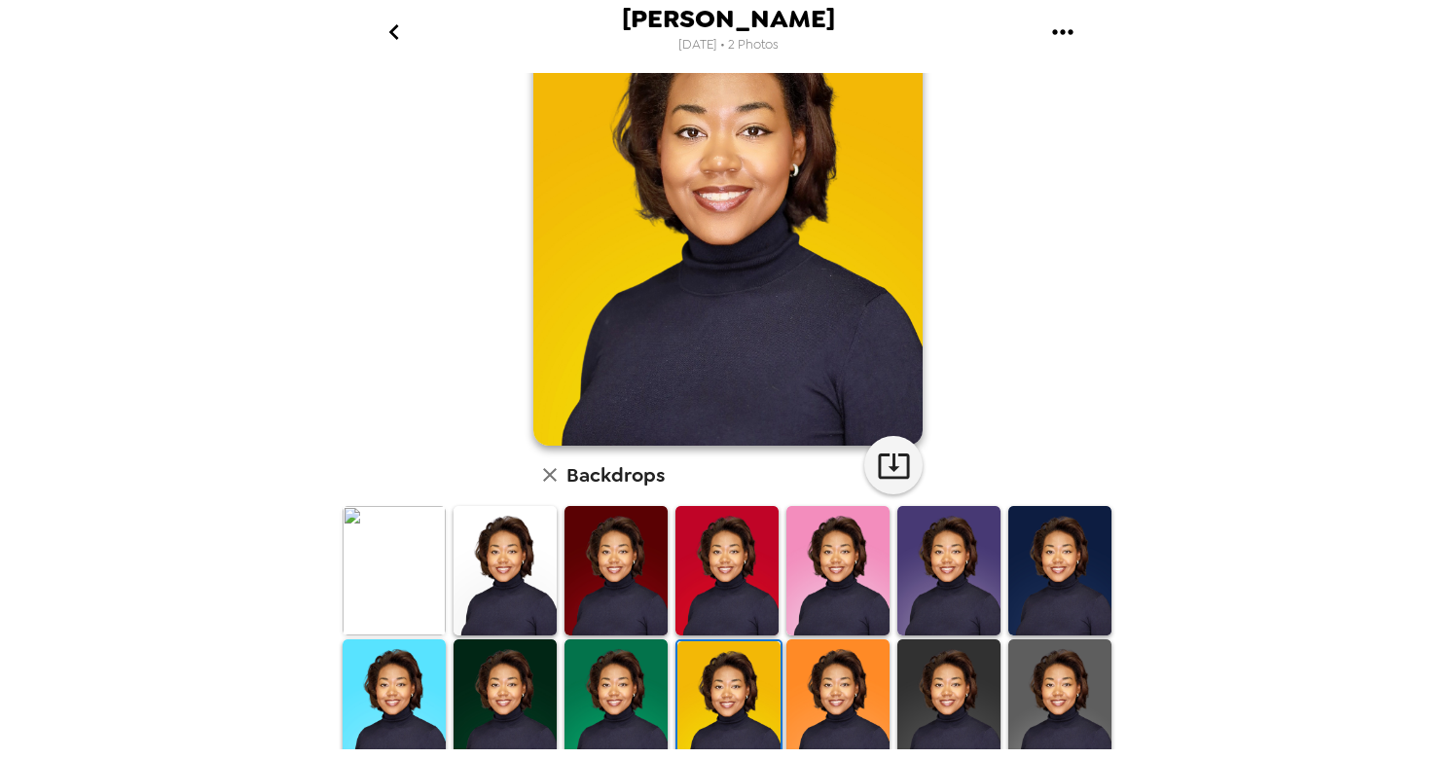
click at [834, 704] on img at bounding box center [838, 704] width 103 height 129
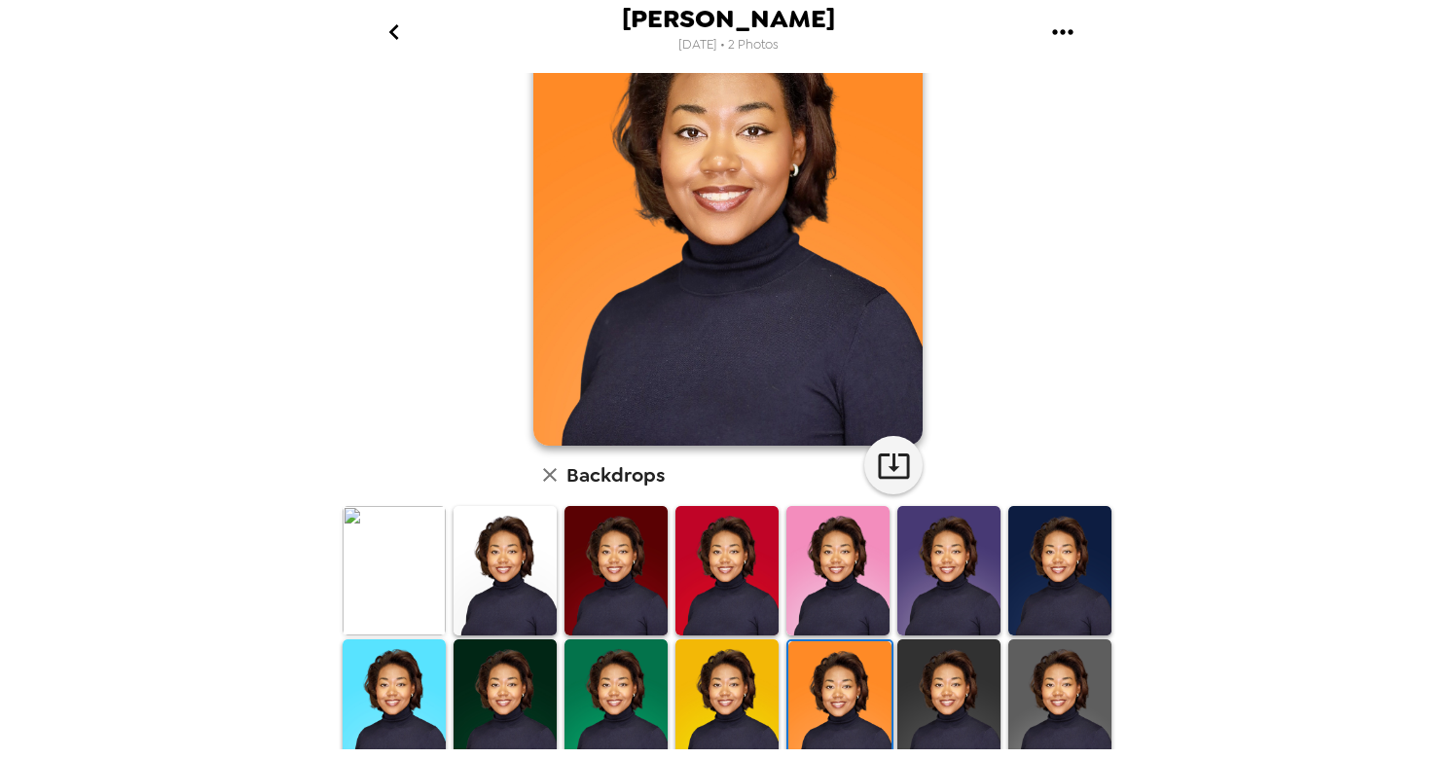
click at [1060, 582] on img at bounding box center [1060, 570] width 103 height 129
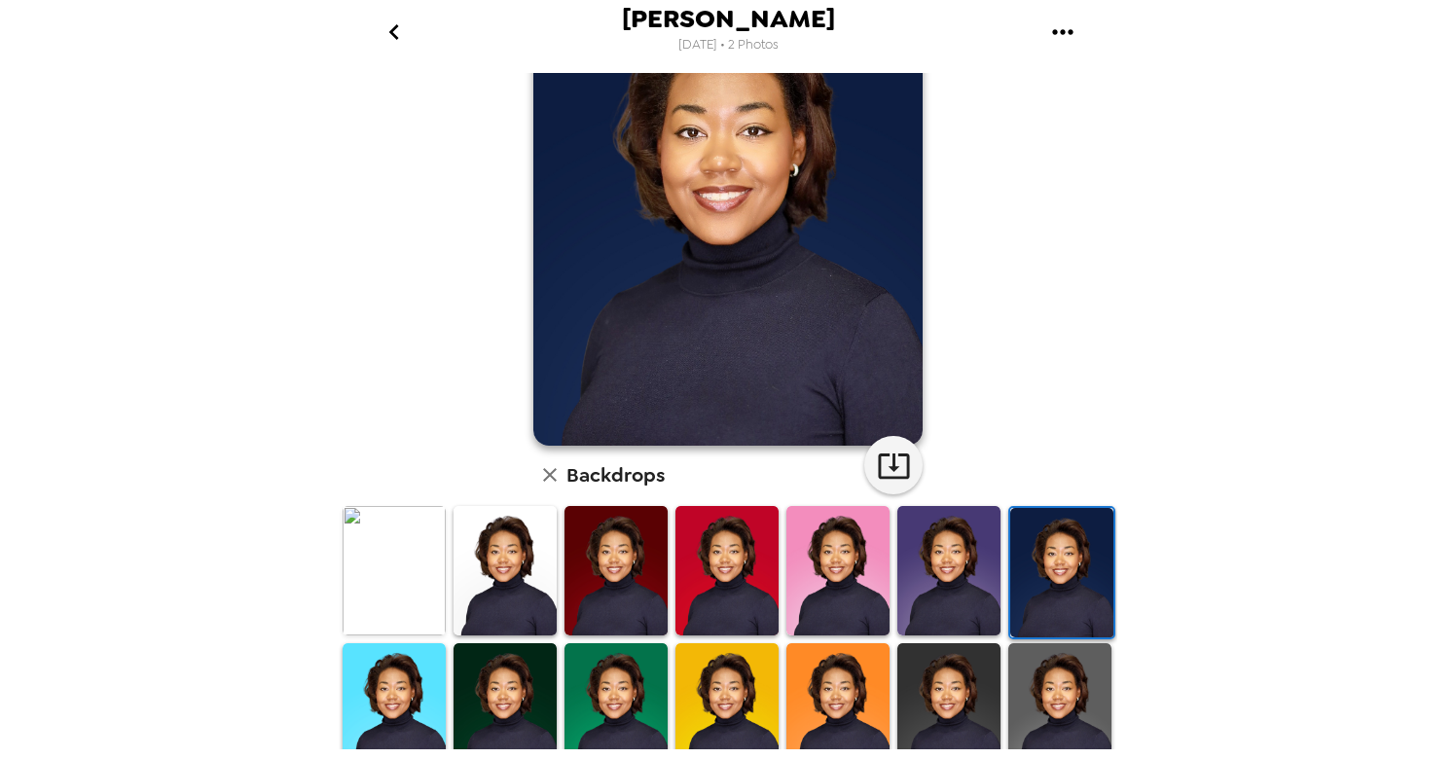
click at [646, 690] on img at bounding box center [616, 707] width 103 height 129
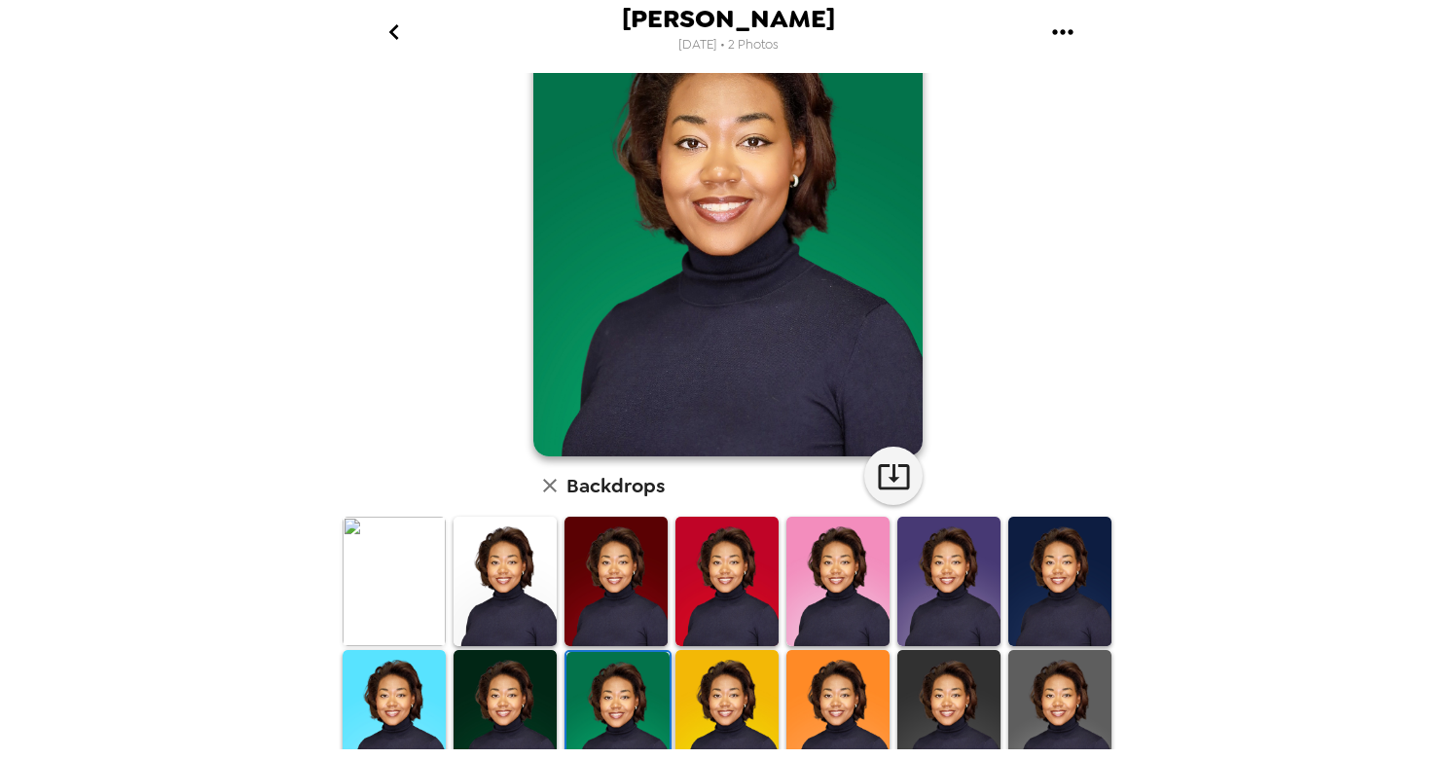
scroll to position [110, 0]
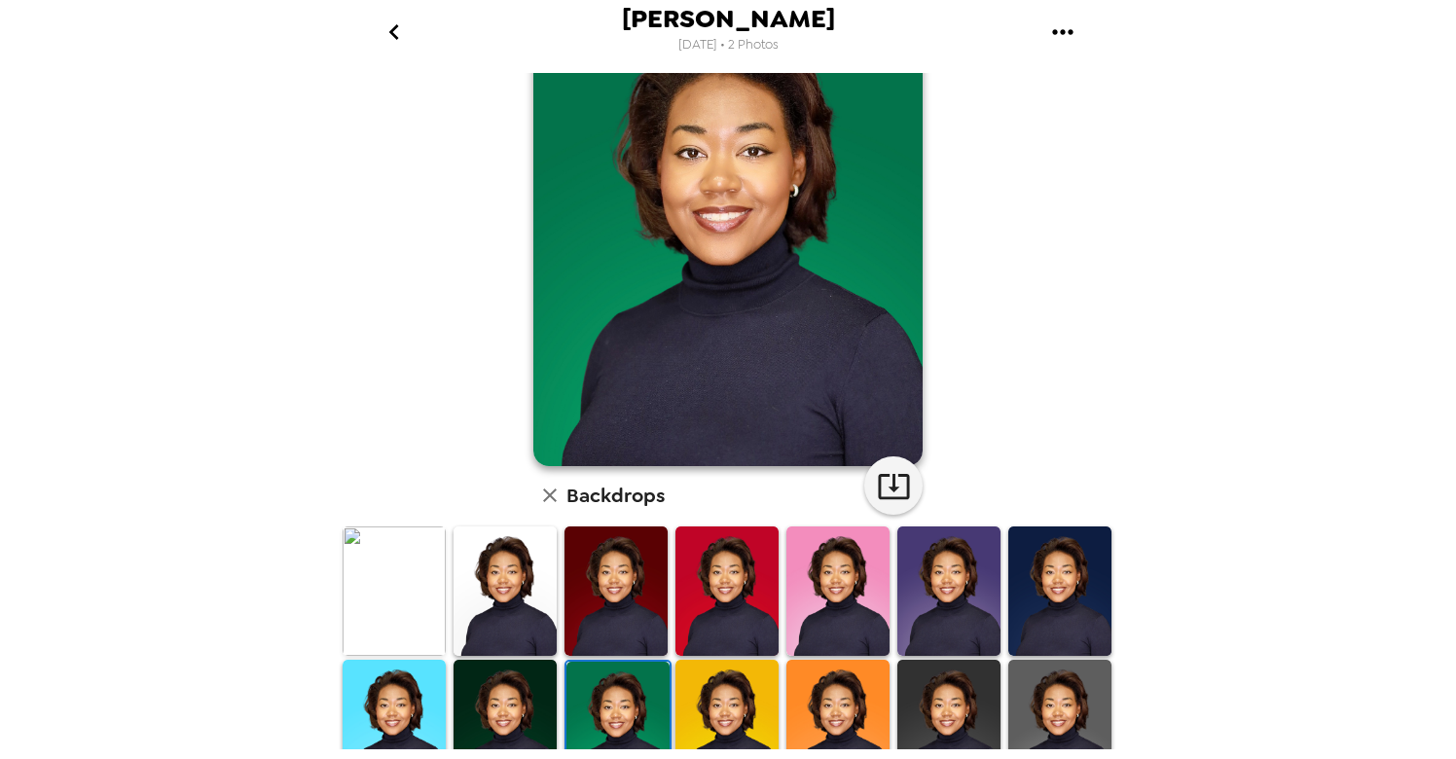
click at [527, 673] on img at bounding box center [505, 724] width 103 height 129
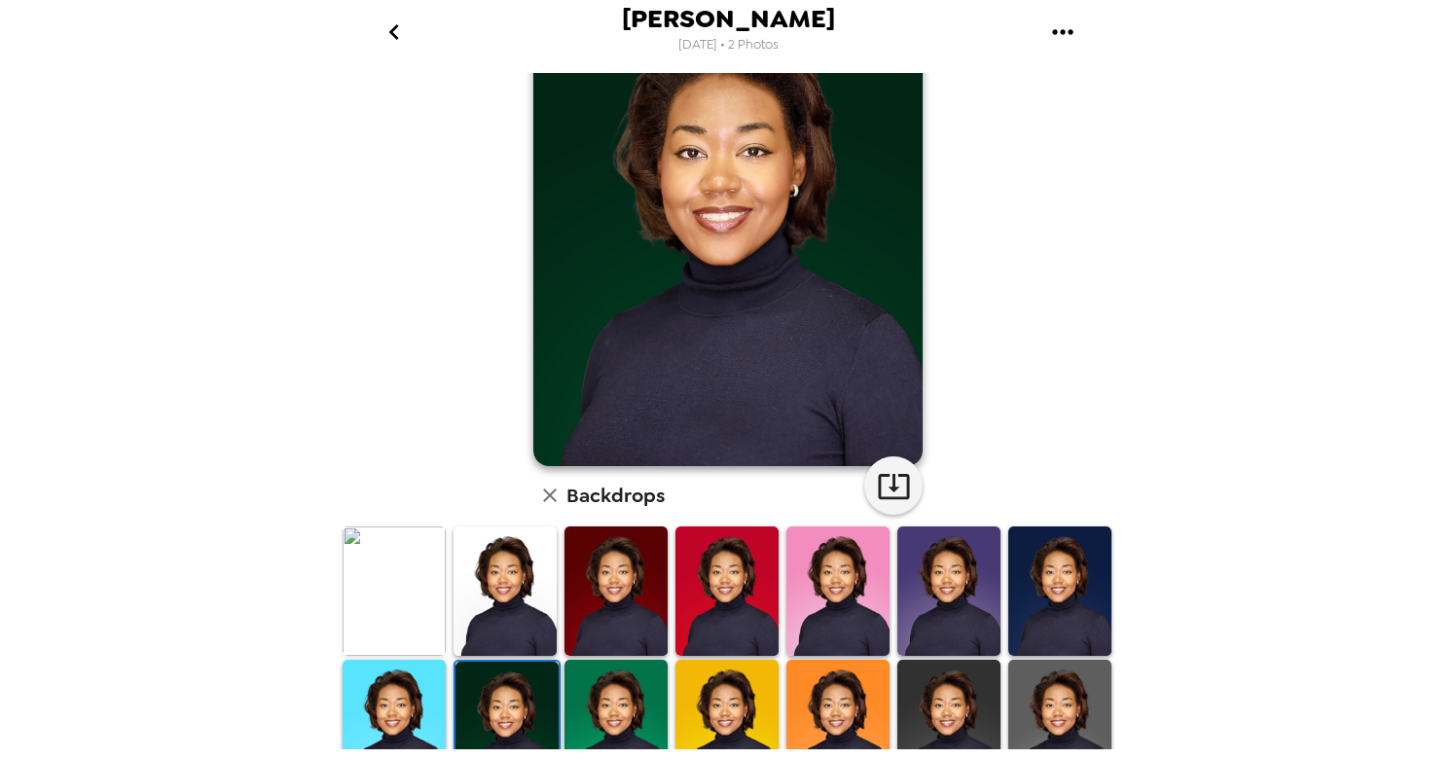
click at [628, 687] on img at bounding box center [616, 724] width 103 height 129
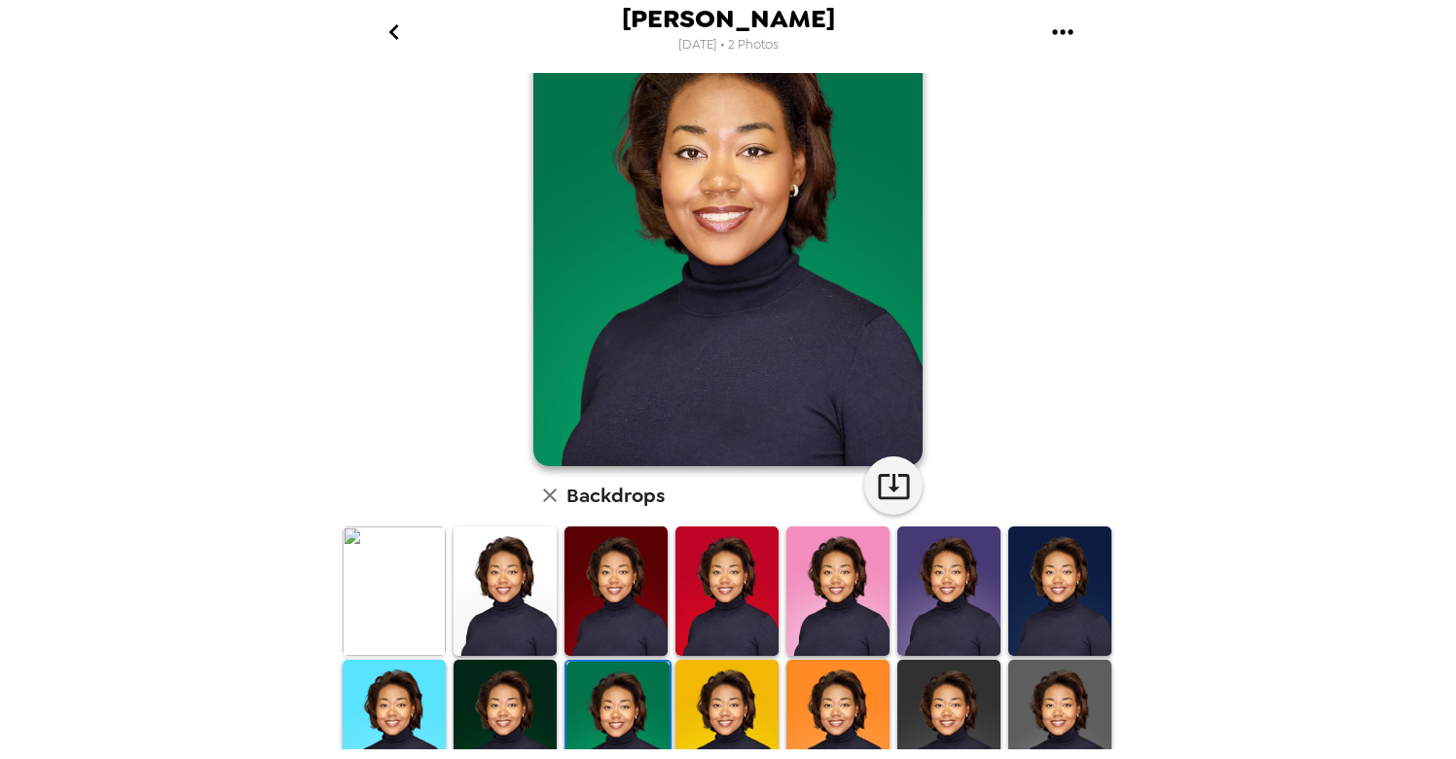
click at [752, 592] on img at bounding box center [727, 591] width 103 height 129
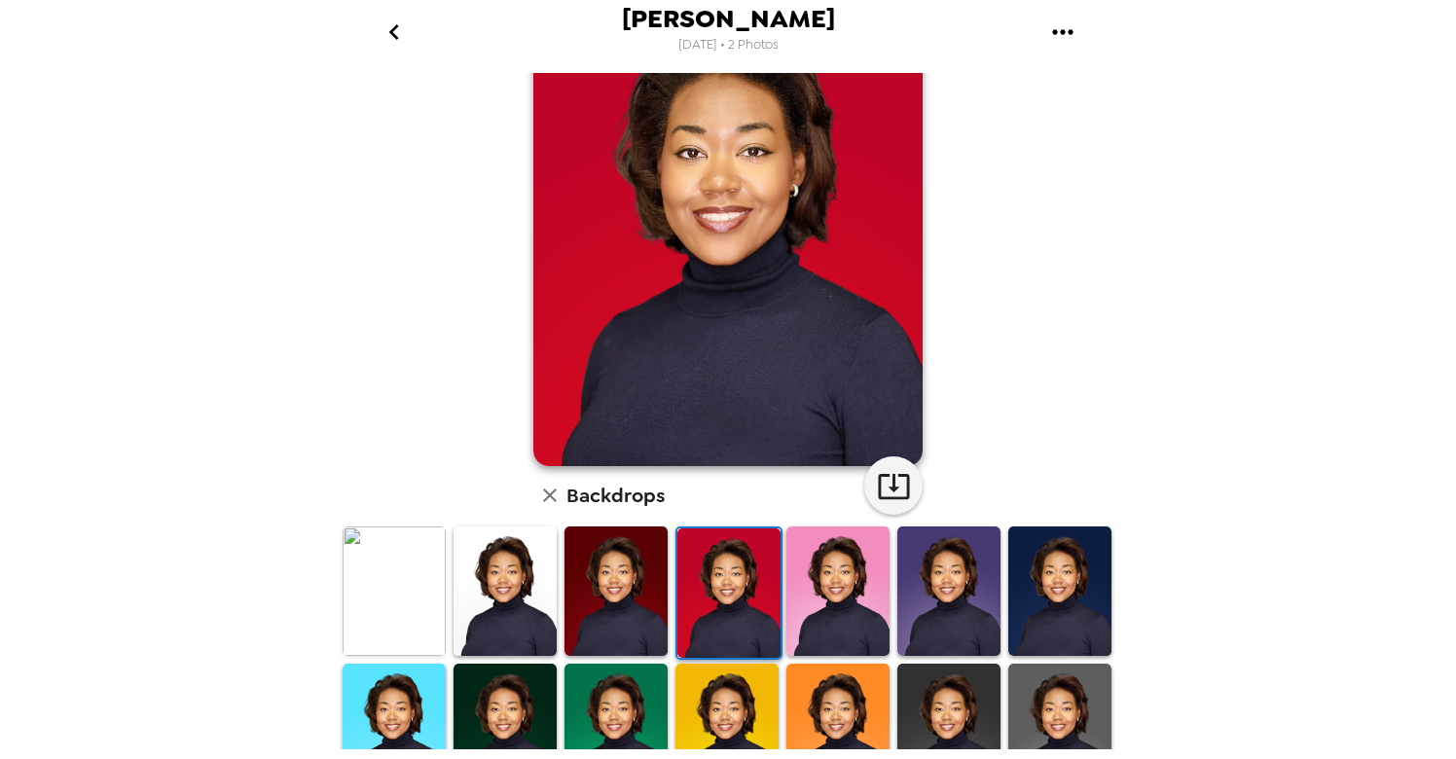
click at [839, 691] on img at bounding box center [838, 728] width 103 height 129
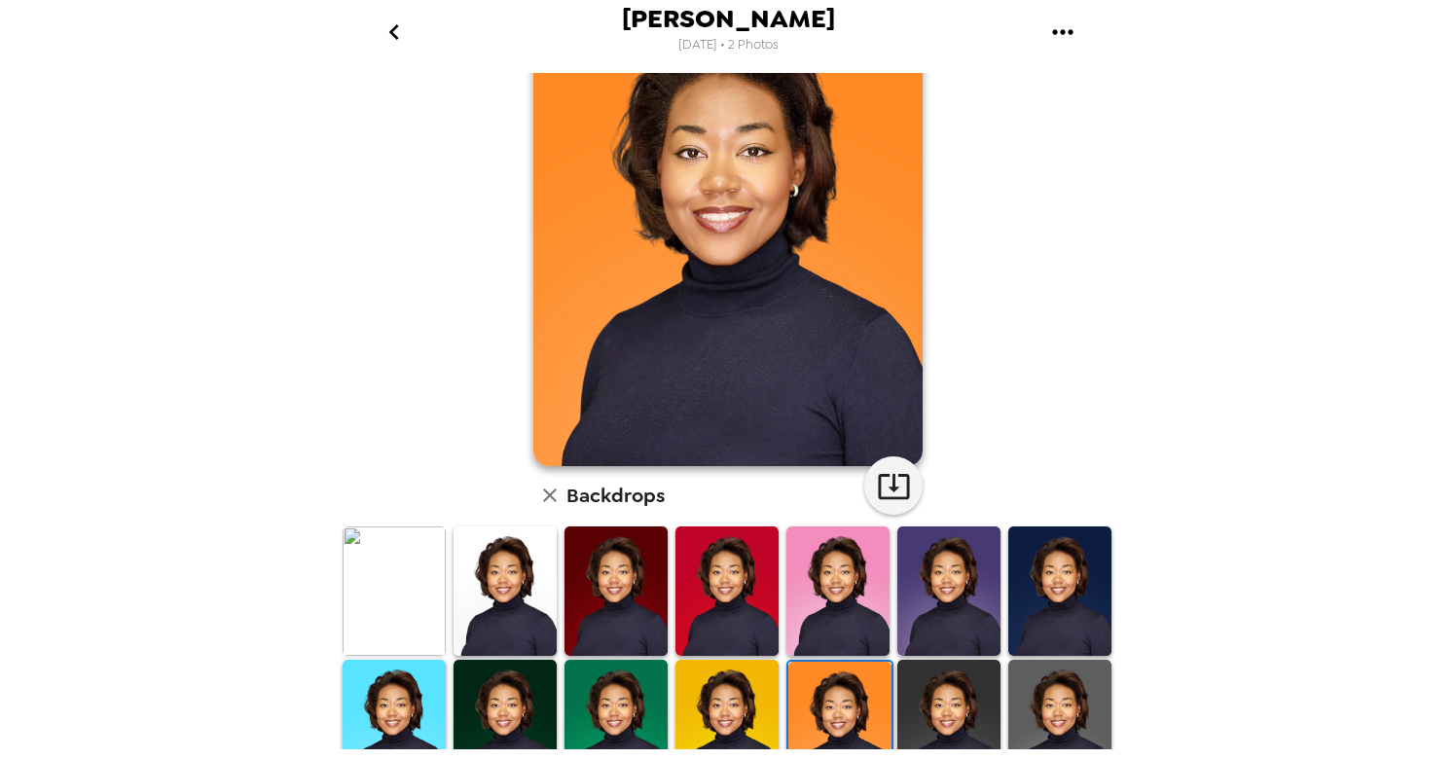
click at [742, 706] on img at bounding box center [727, 724] width 103 height 129
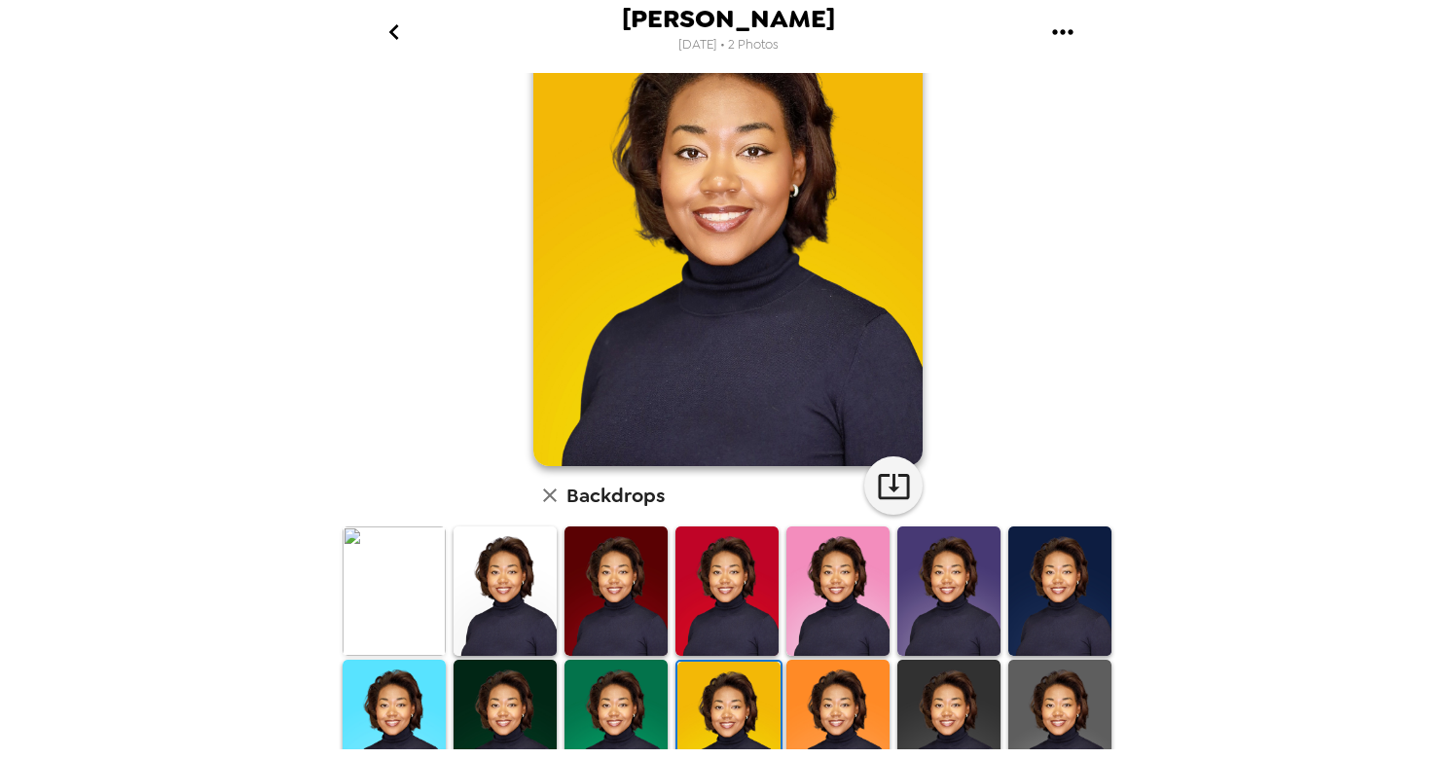
click at [643, 716] on img at bounding box center [616, 724] width 103 height 129
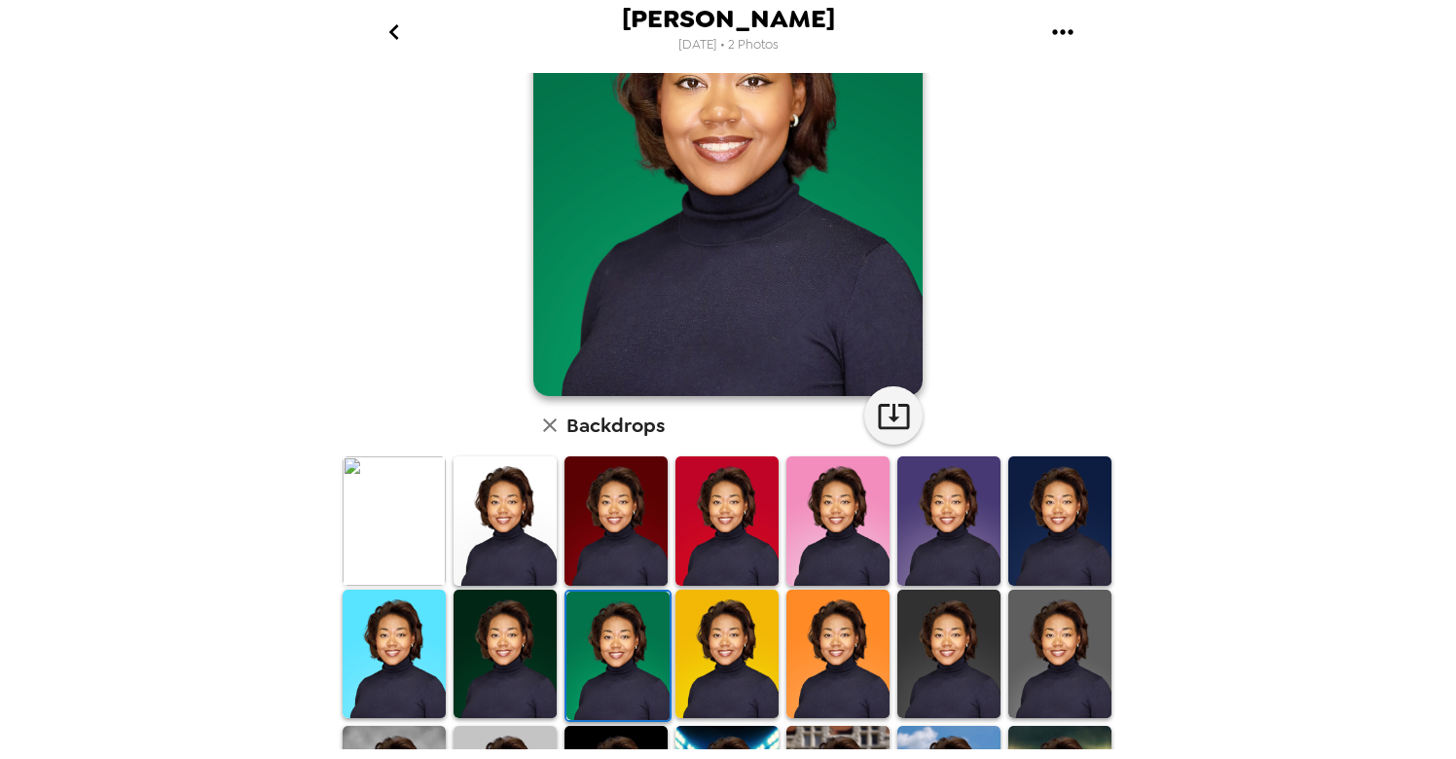
scroll to position [221, 0]
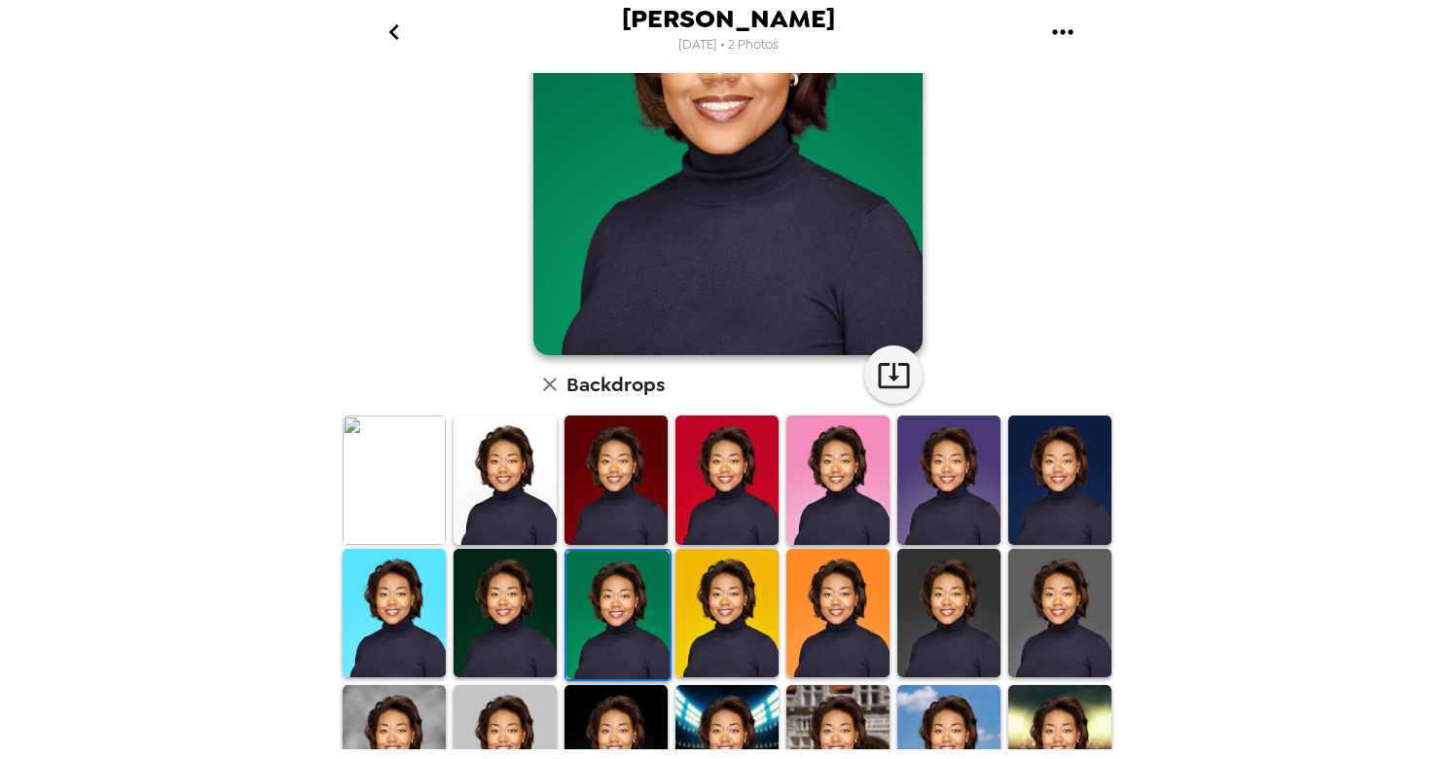
click at [384, 602] on img at bounding box center [394, 613] width 103 height 129
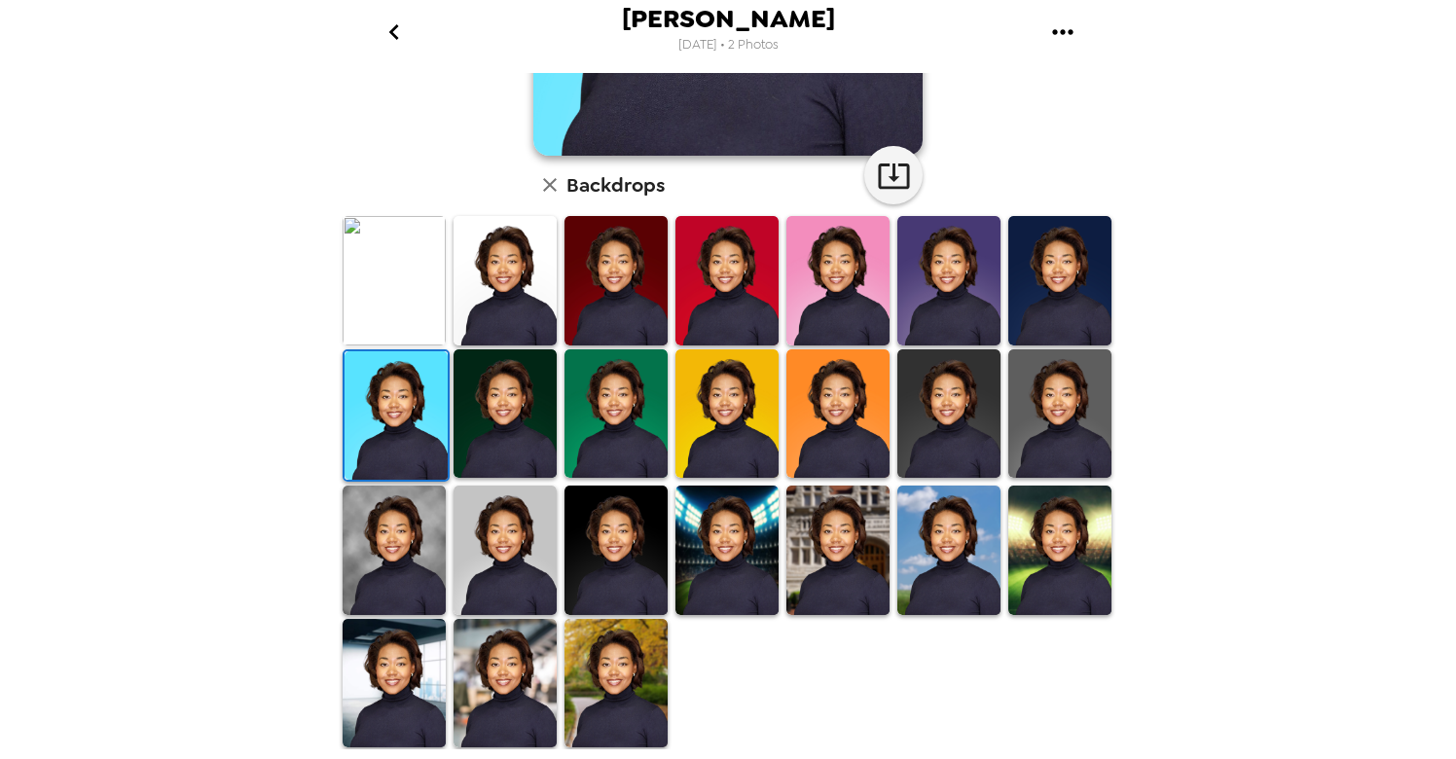
scroll to position [421, 0]
click at [524, 527] on img at bounding box center [505, 550] width 103 height 129
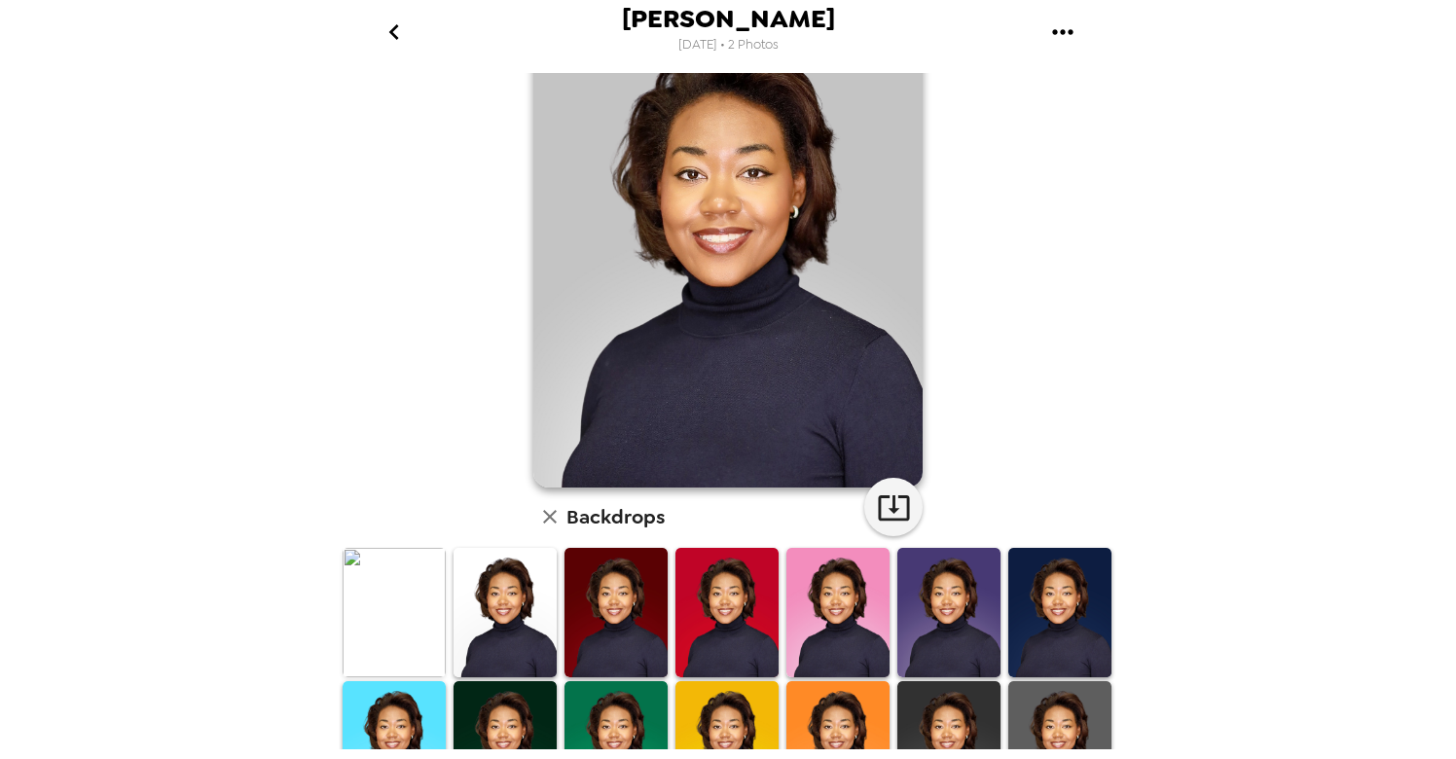
scroll to position [92, 0]
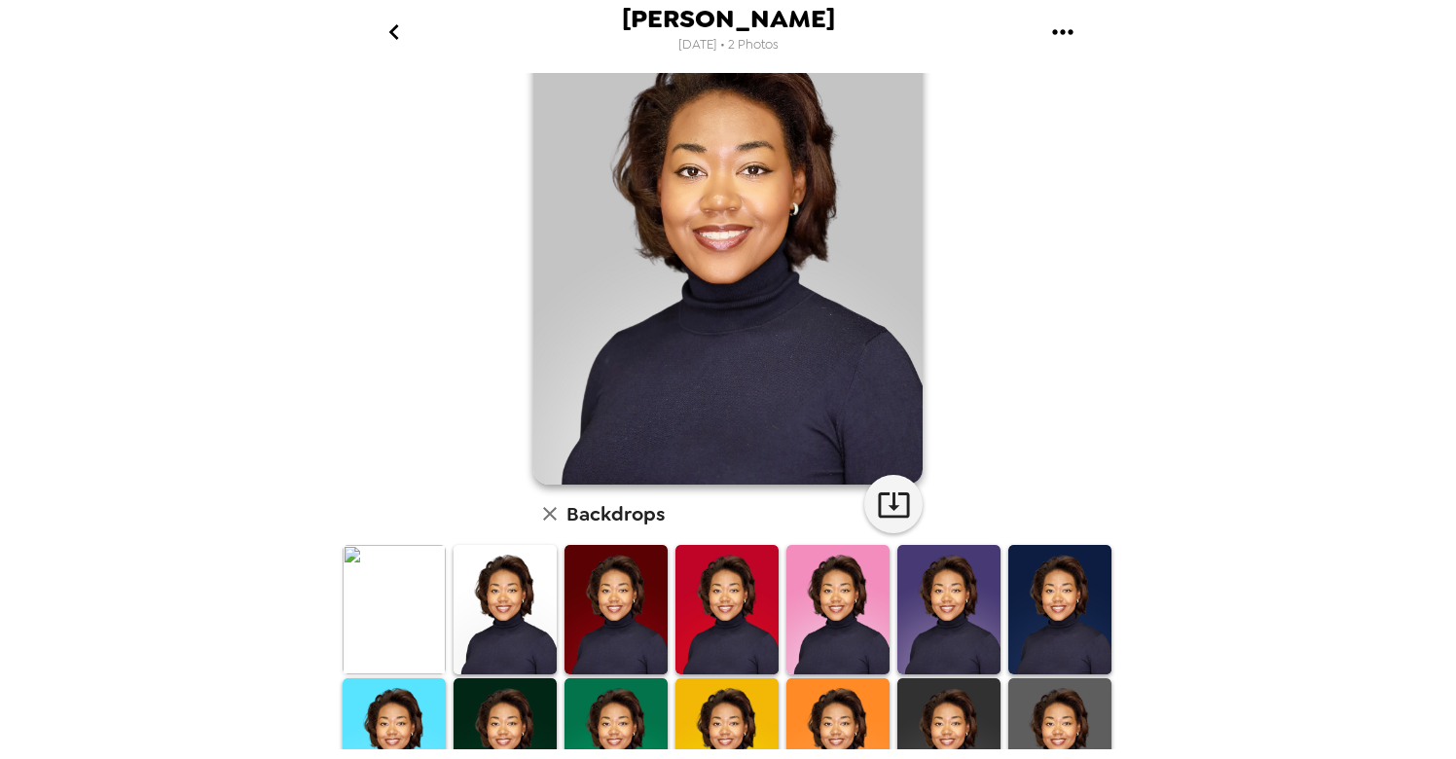
click at [395, 646] on img at bounding box center [394, 609] width 103 height 129
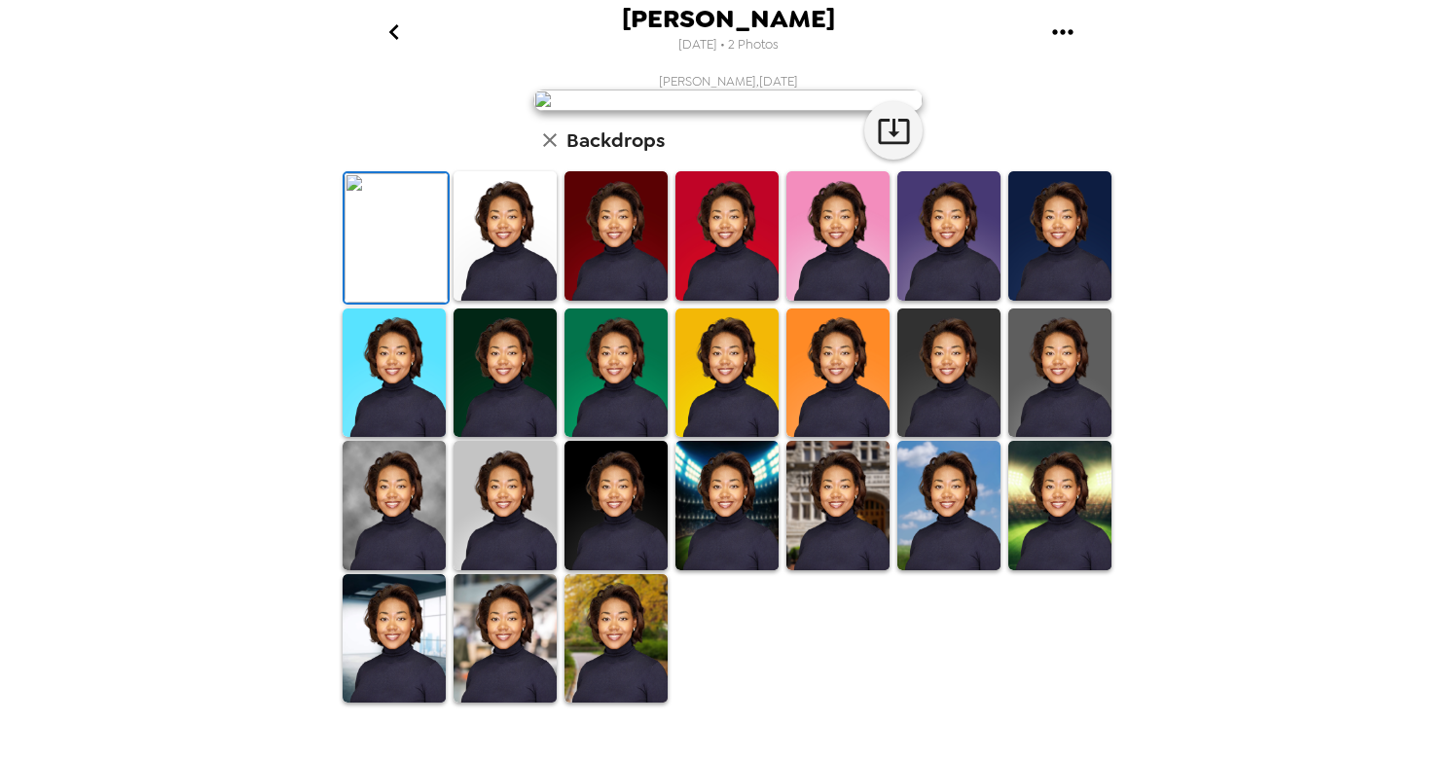
scroll to position [61, 0]
